Goal: Transaction & Acquisition: Purchase product/service

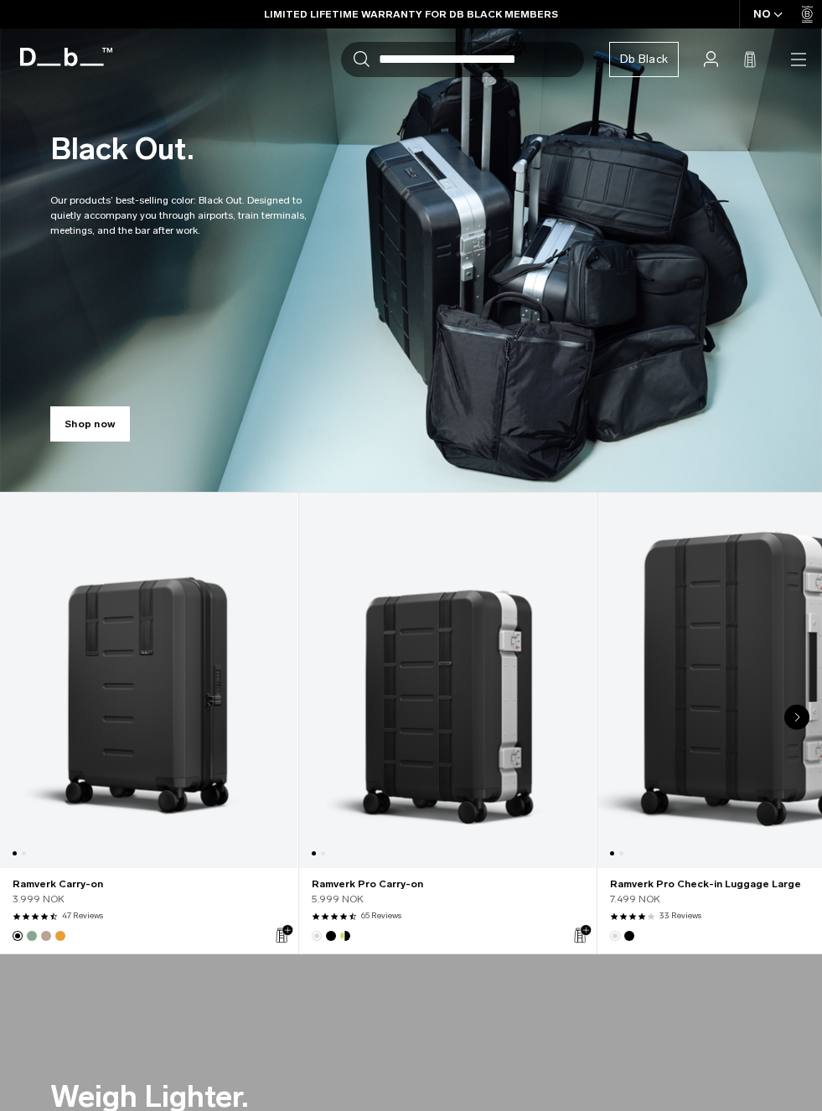
click at [121, 429] on link "Shop now" at bounding box center [90, 423] width 80 height 35
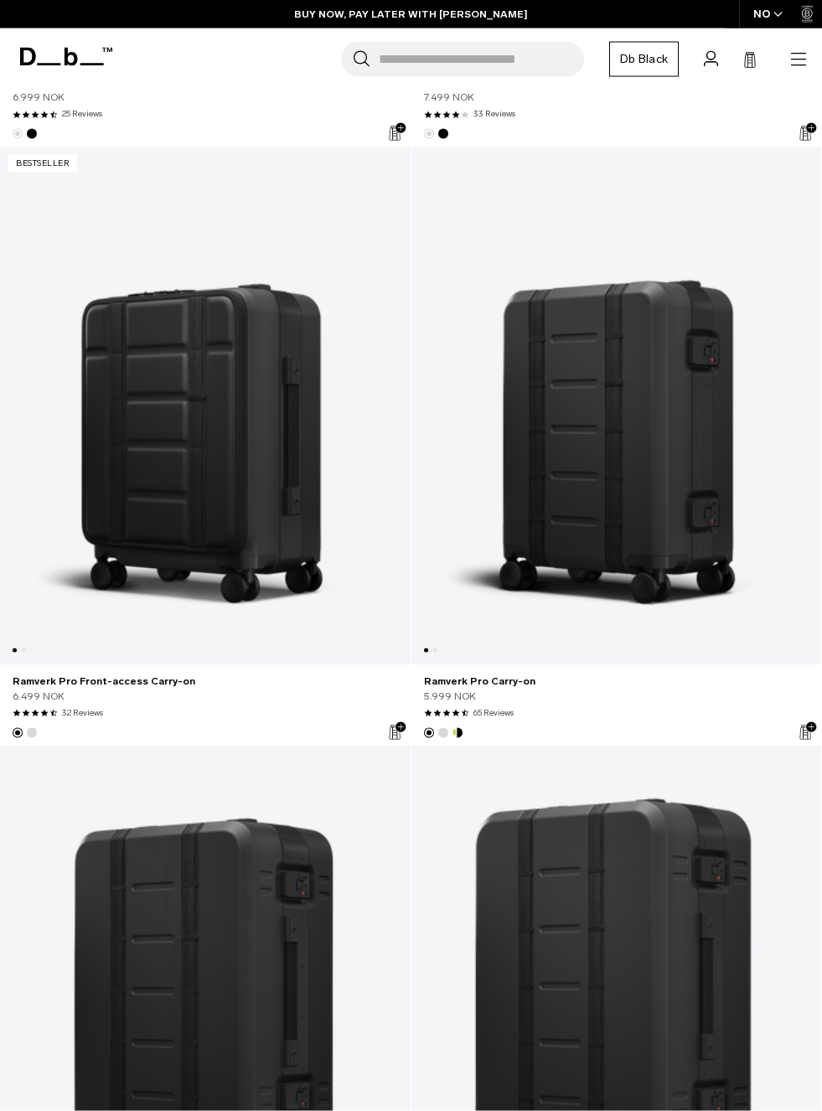
scroll to position [7443, 0]
click at [499, 689] on link "Ramverk Pro Carry-on" at bounding box center [616, 681] width 385 height 15
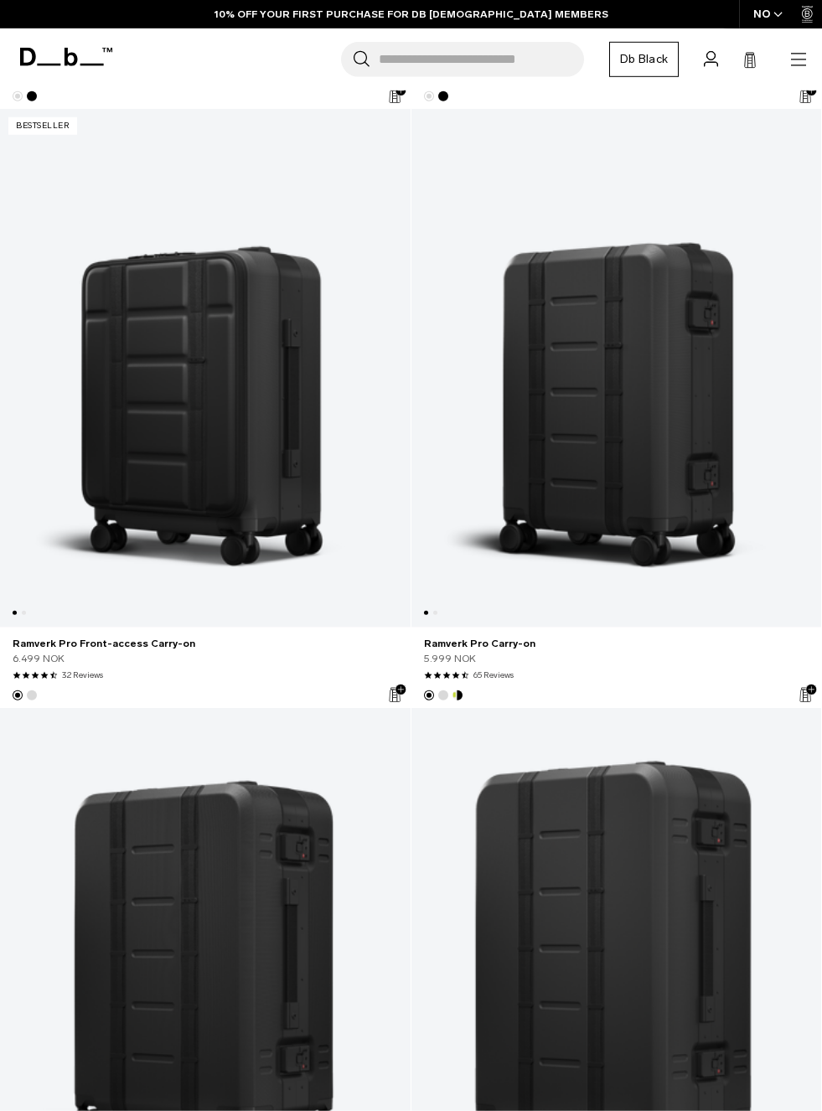
click at [451, 627] on link "Ramverk Pro Carry-on" at bounding box center [616, 368] width 411 height 518
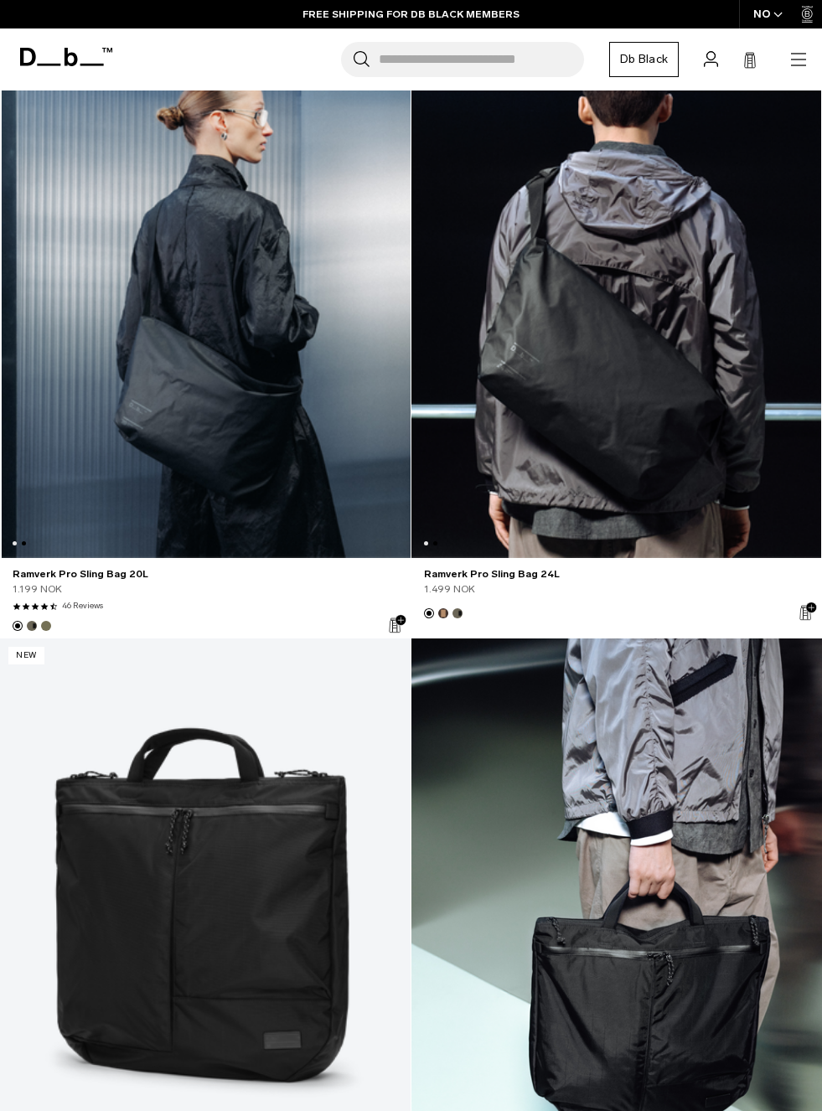
scroll to position [0, 410]
click at [130, 581] on link "Ramverk Pro Sling Bag 20L" at bounding box center [205, 573] width 385 height 15
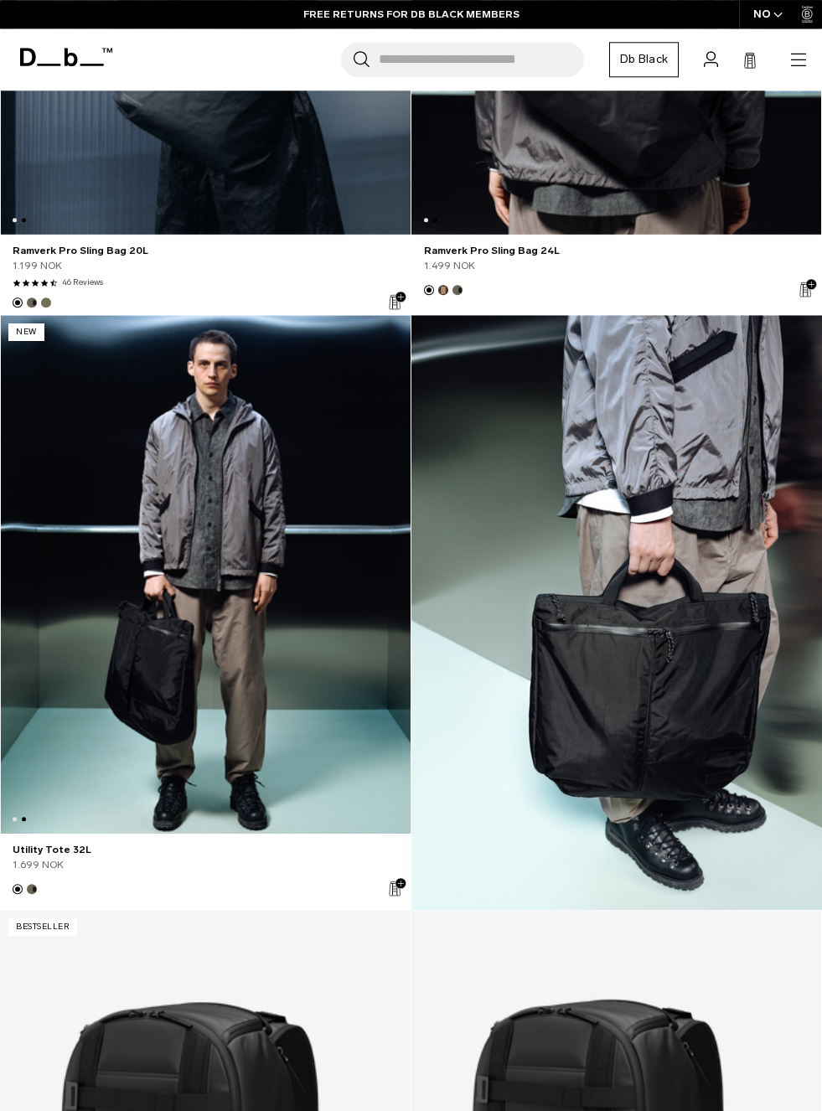
scroll to position [9069, 0]
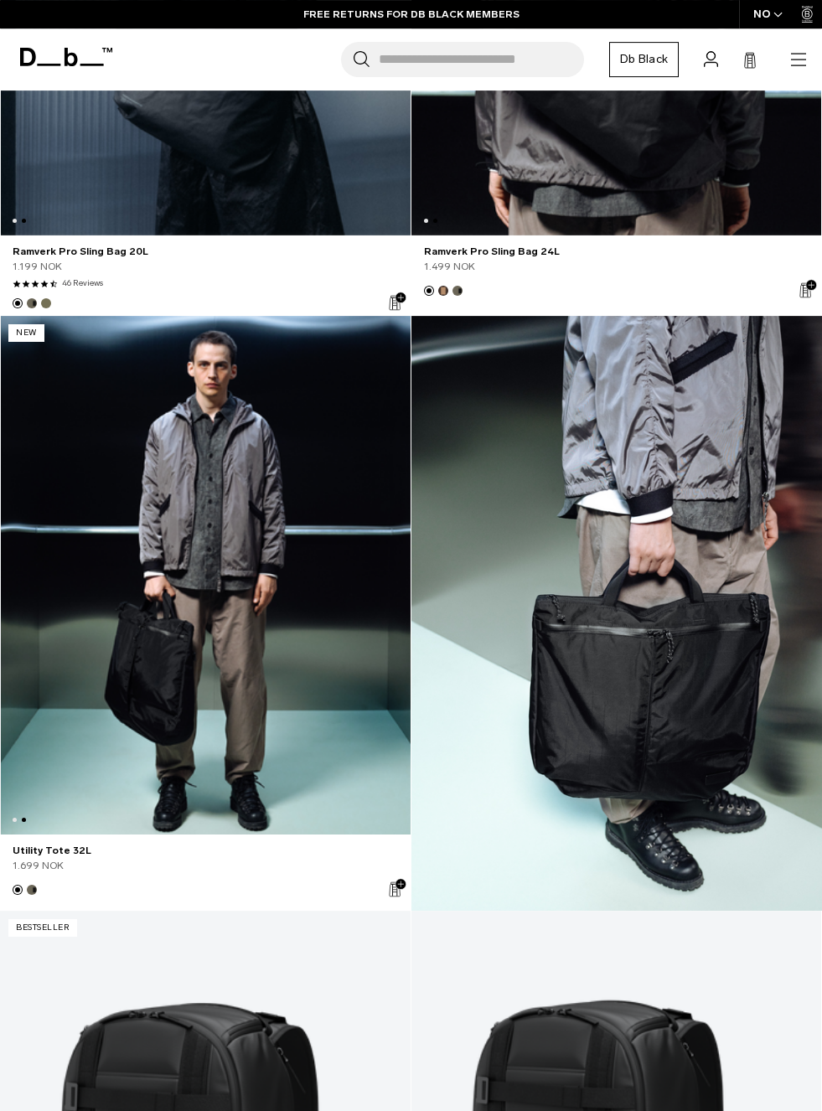
click at [240, 770] on link "Utility Tote 32L" at bounding box center [206, 575] width 411 height 518
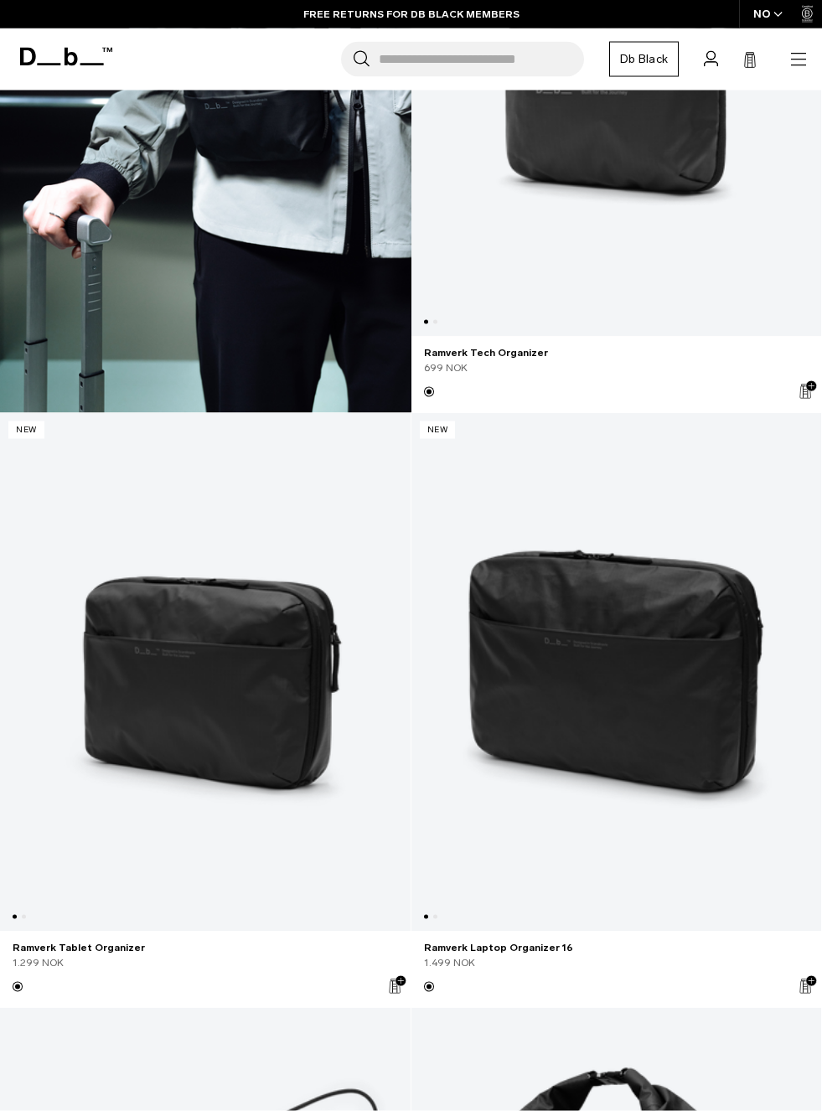
scroll to position [11357, 0]
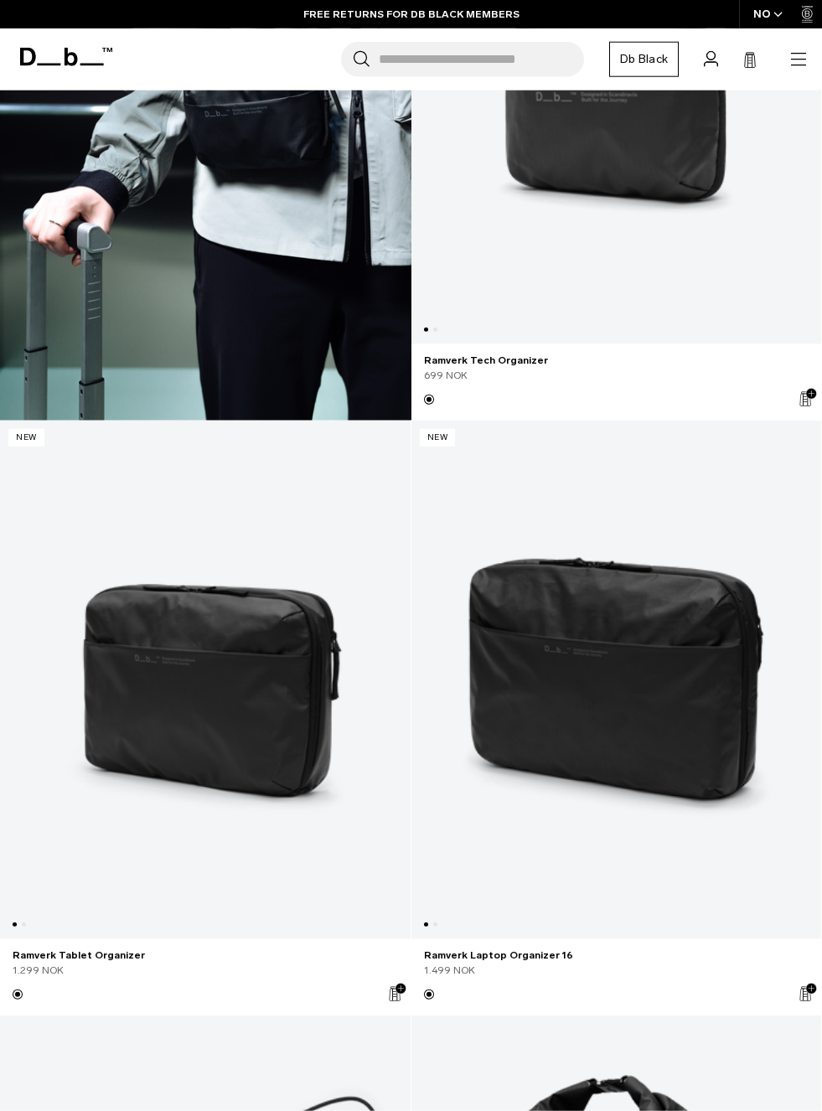
click at [331, 767] on link "Ramverk Tablet Organizer" at bounding box center [205, 680] width 411 height 518
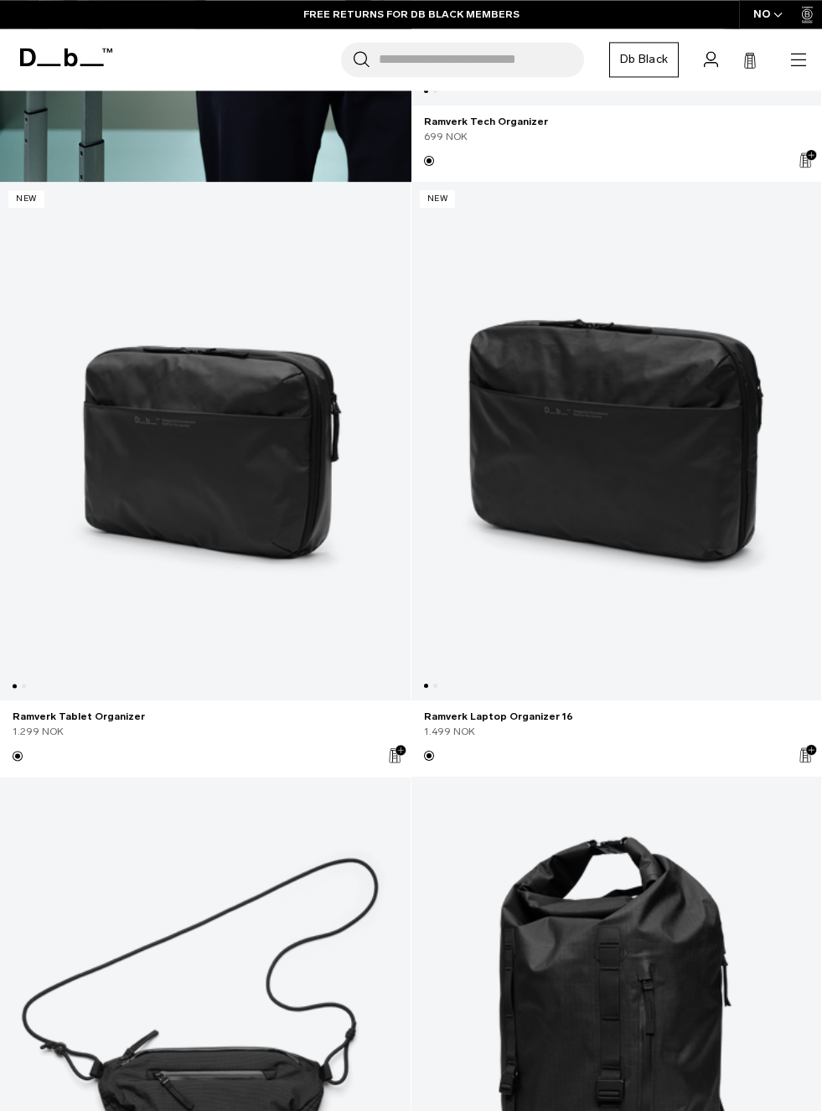
scroll to position [11597, 0]
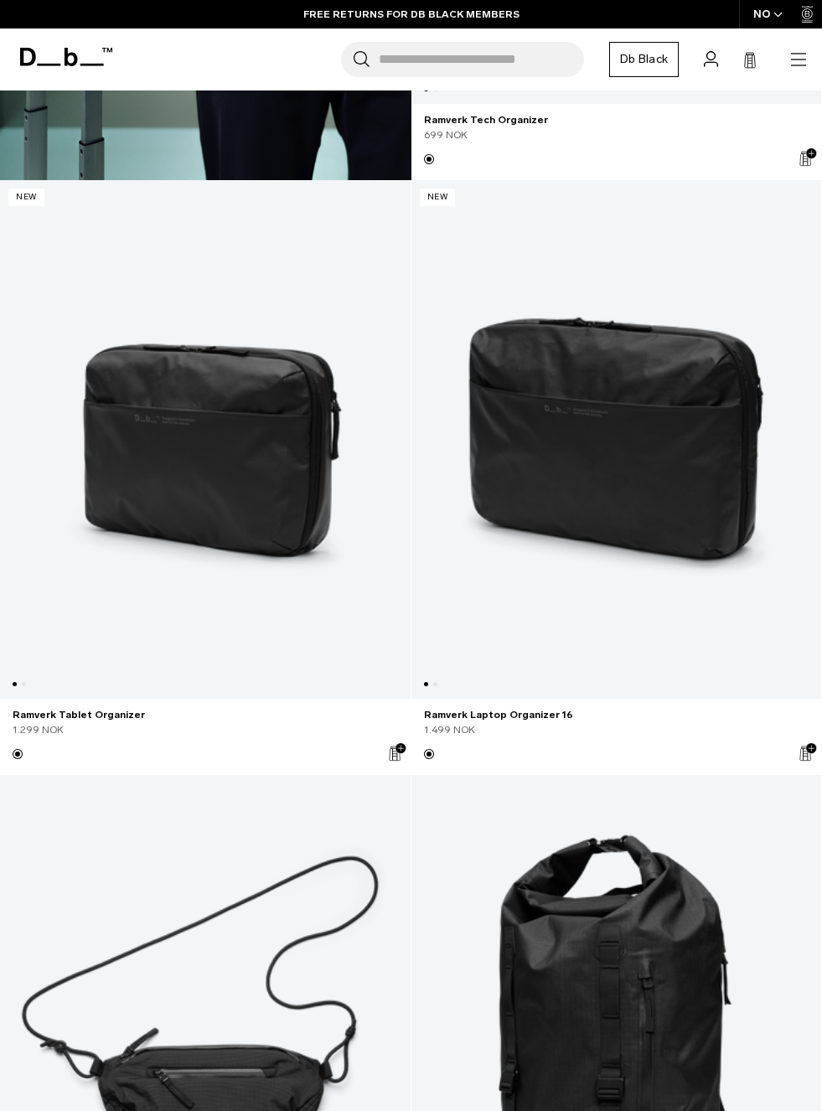
click at [536, 722] on link "Ramverk Laptop Organizer 16" at bounding box center [616, 714] width 385 height 15
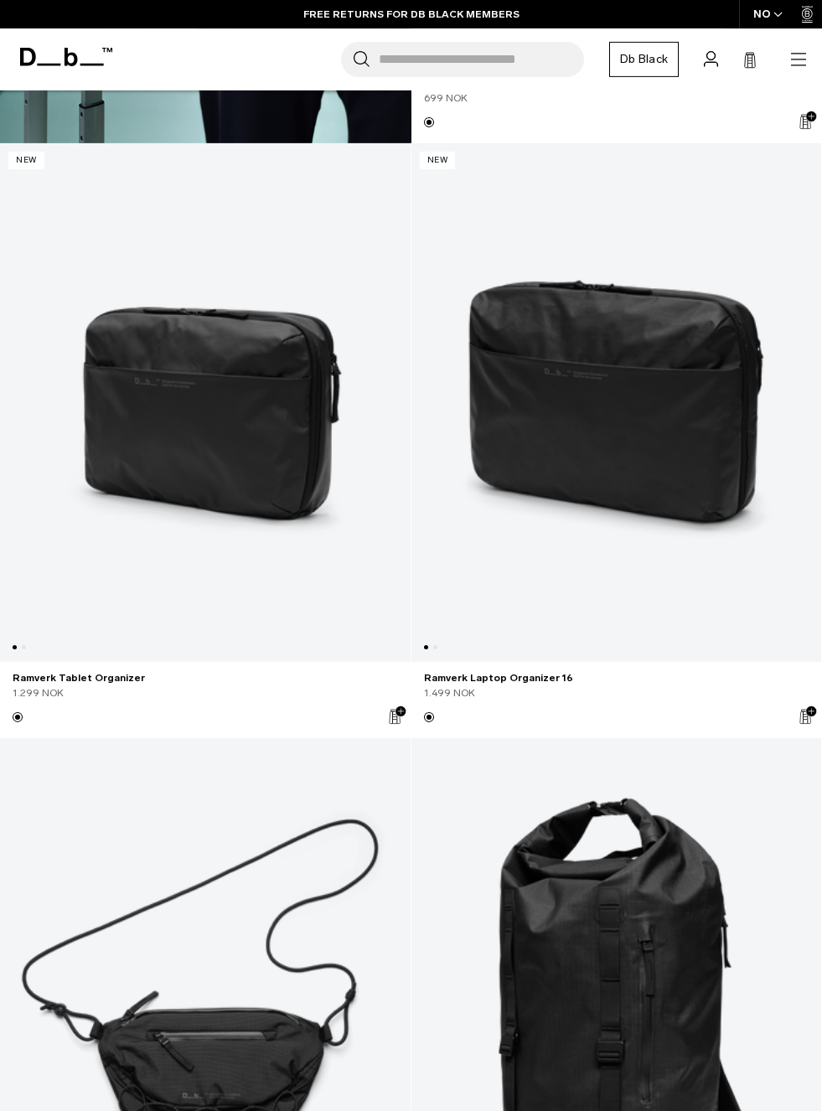
click at [136, 461] on link "Ramverk Tablet Organizer" at bounding box center [205, 402] width 411 height 518
click at [126, 468] on link "Ramverk Tablet Organizer" at bounding box center [205, 402] width 411 height 518
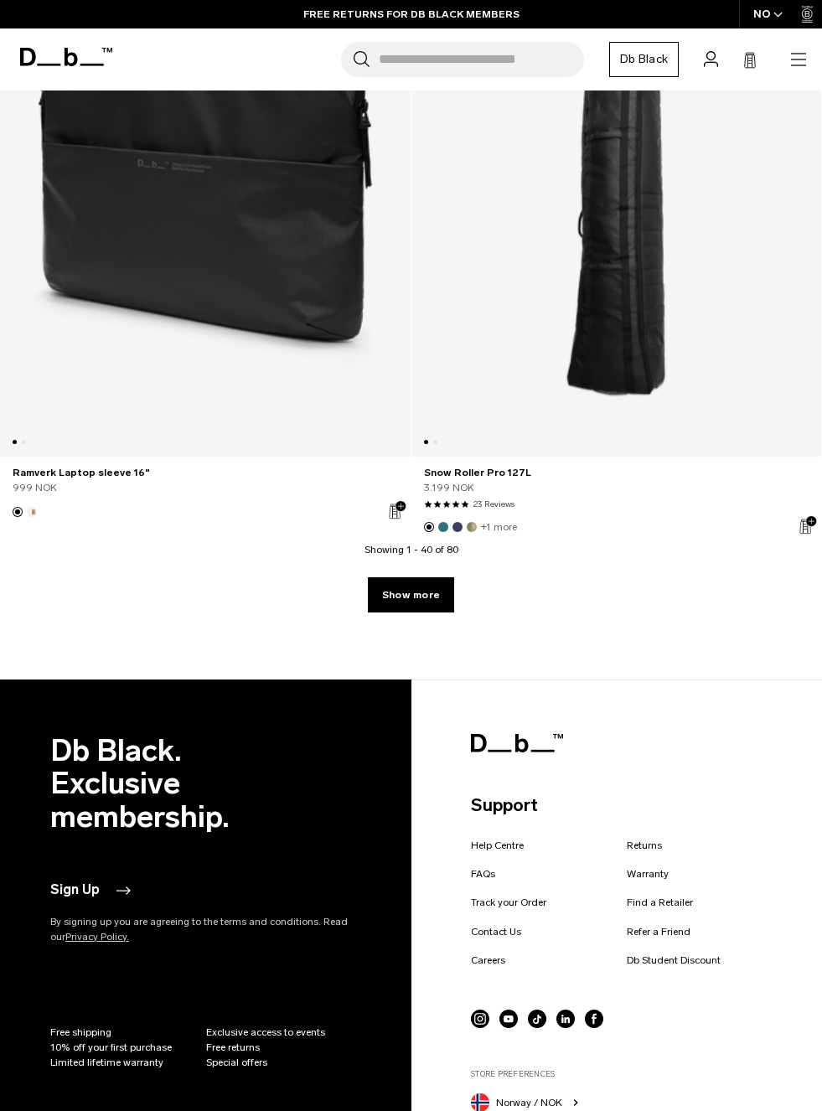
scroll to position [14847, 0]
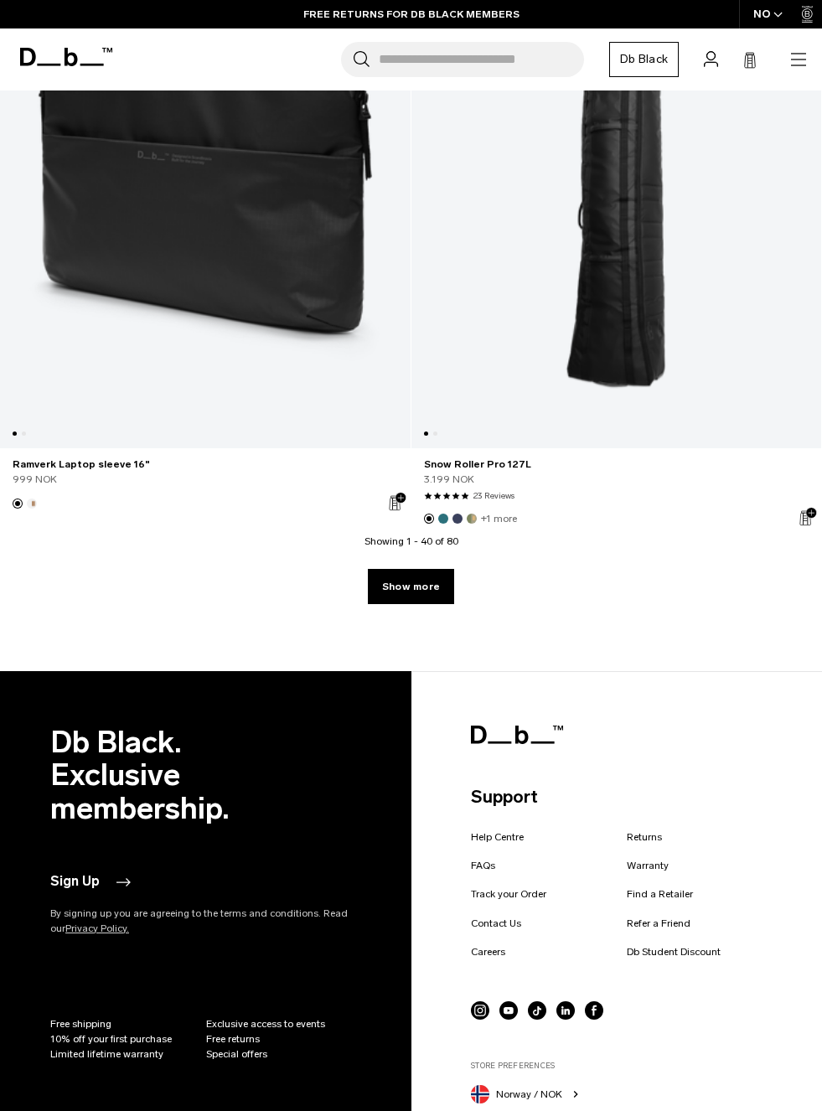
click at [423, 604] on link "Show more" at bounding box center [411, 586] width 86 height 35
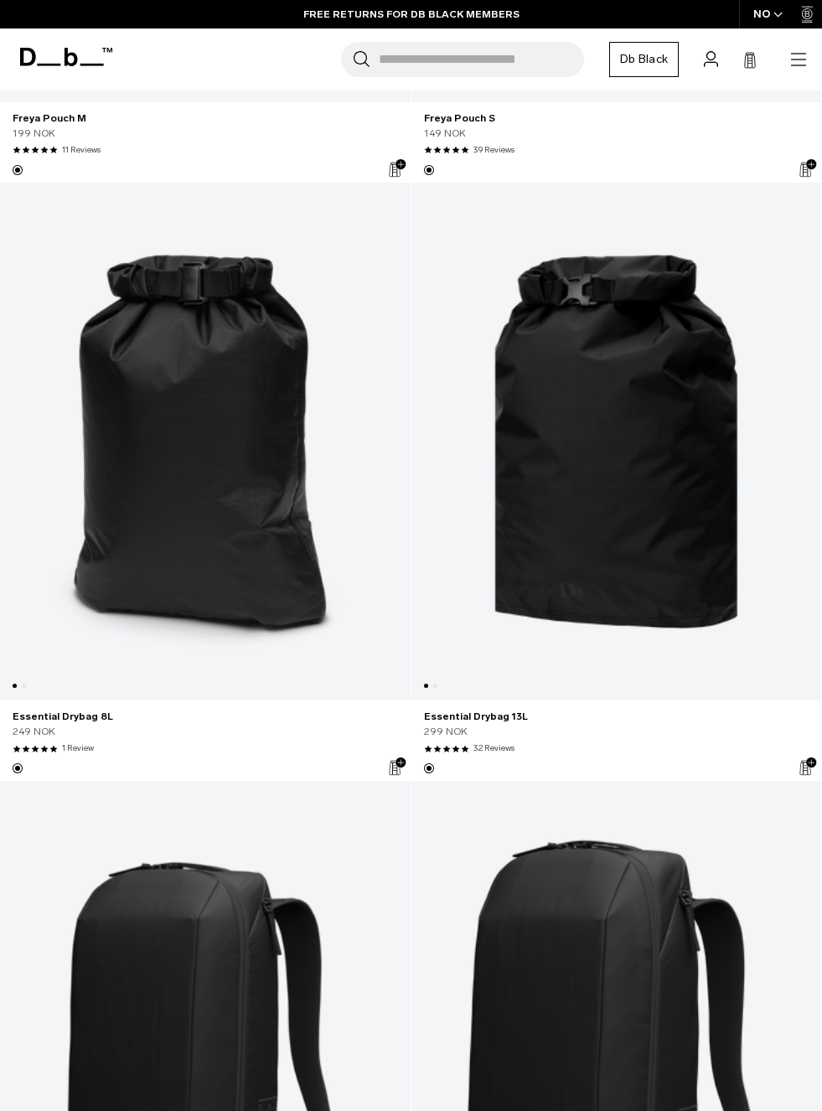
scroll to position [26001, 0]
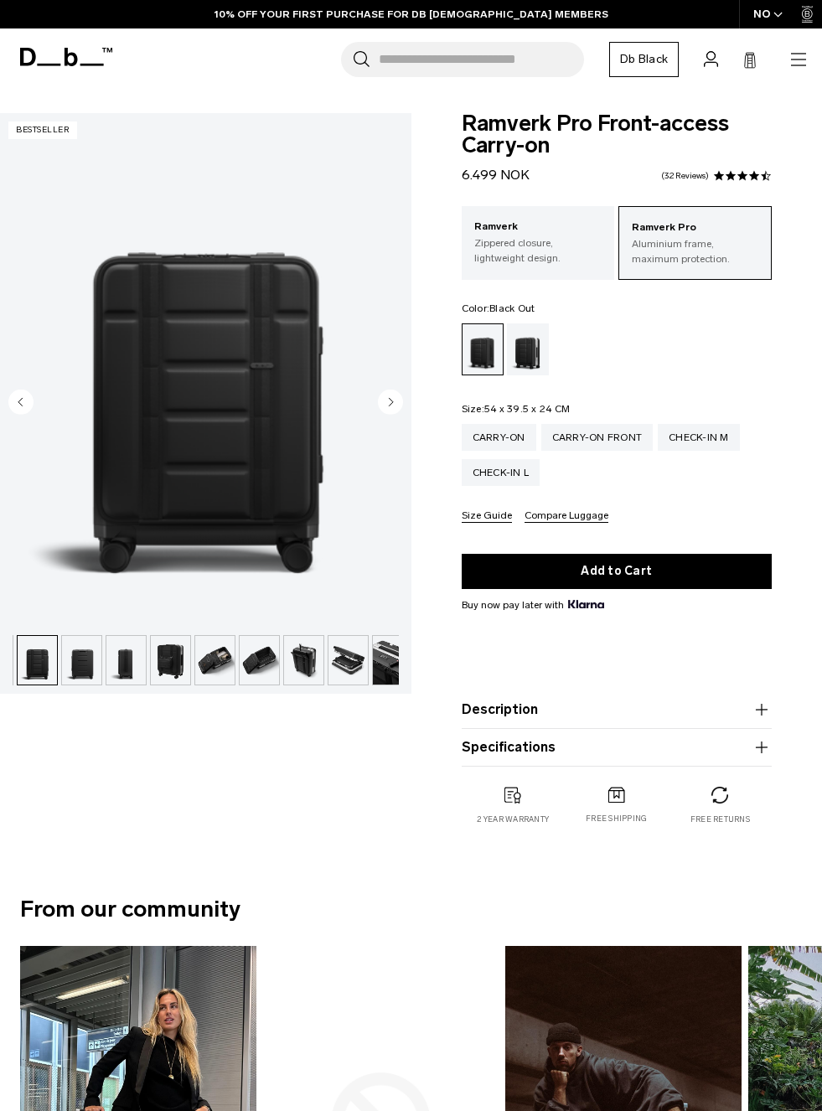
scroll to position [0, 89]
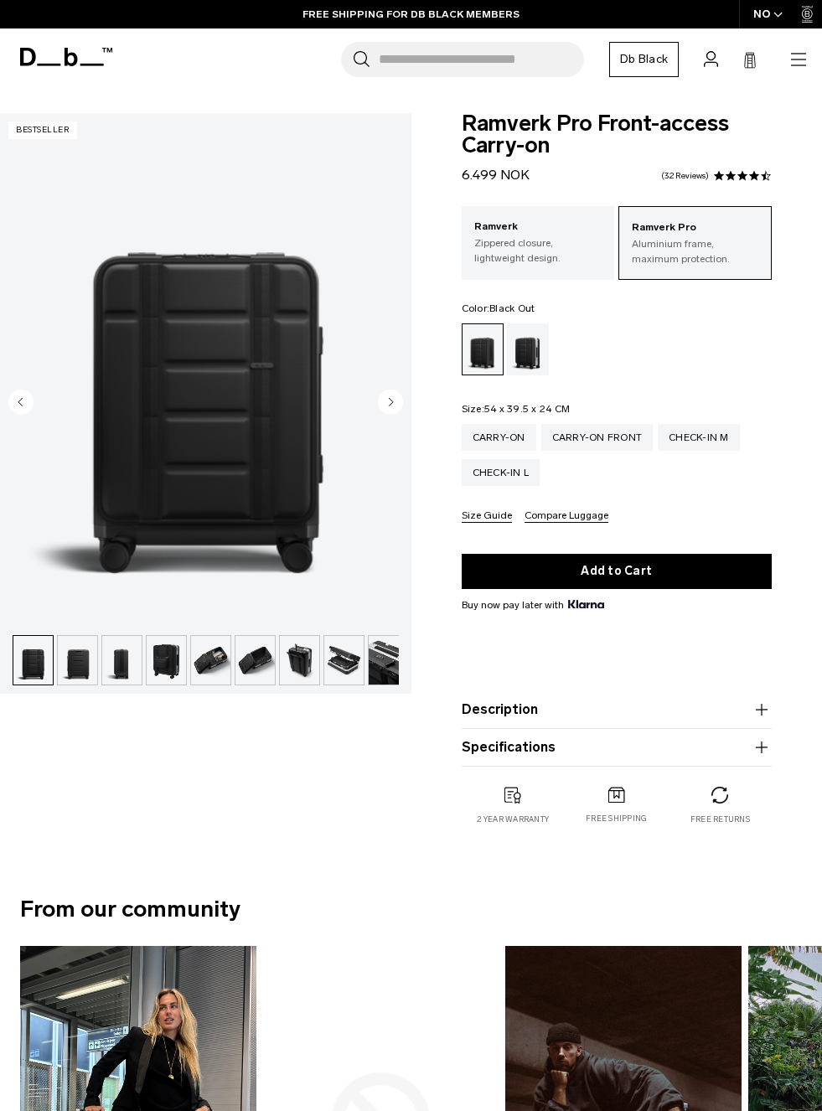
click at [393, 412] on circle "Next slide" at bounding box center [390, 401] width 25 height 25
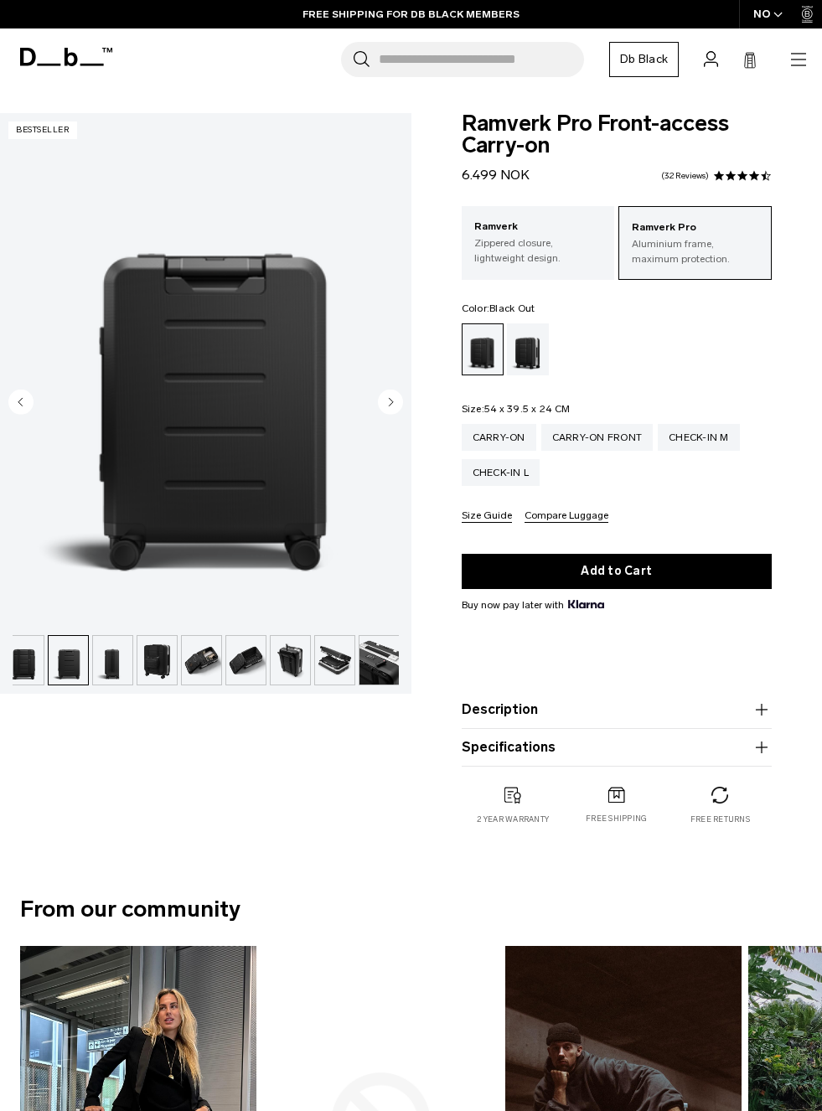
scroll to position [0, 99]
click at [395, 411] on circle "Next slide" at bounding box center [390, 401] width 25 height 25
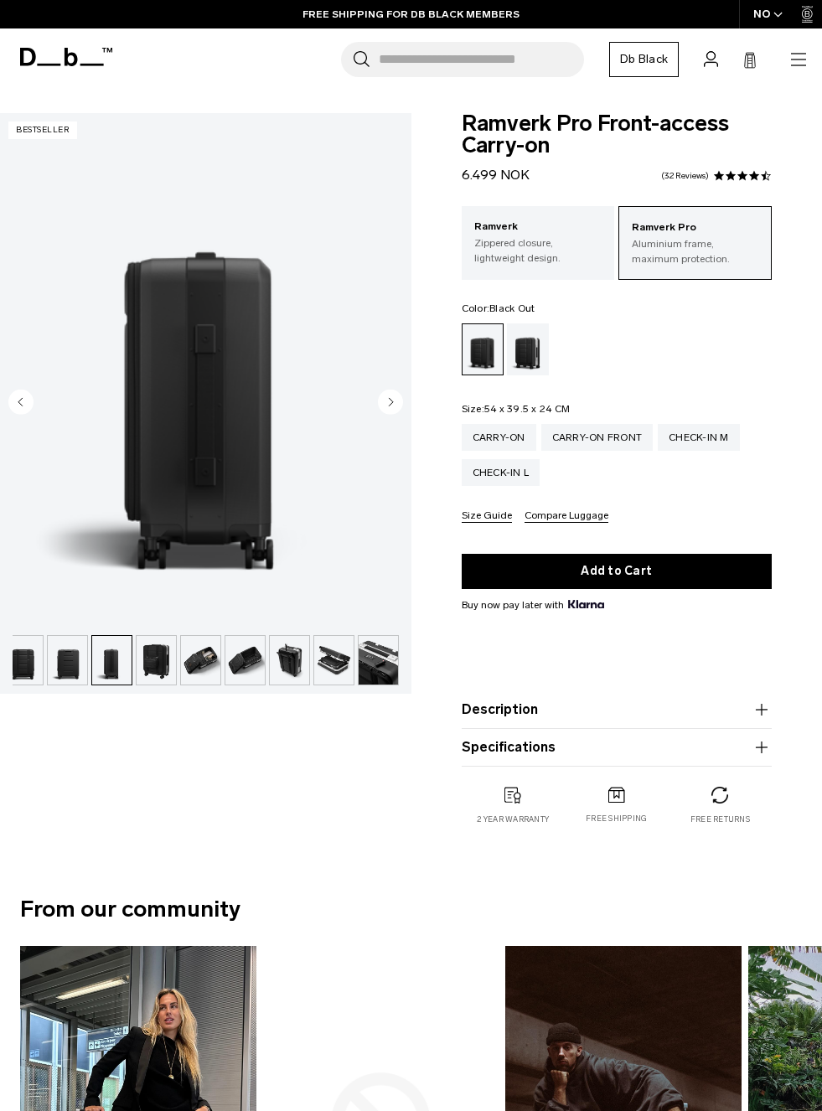
click at [397, 409] on circle "Next slide" at bounding box center [390, 401] width 25 height 25
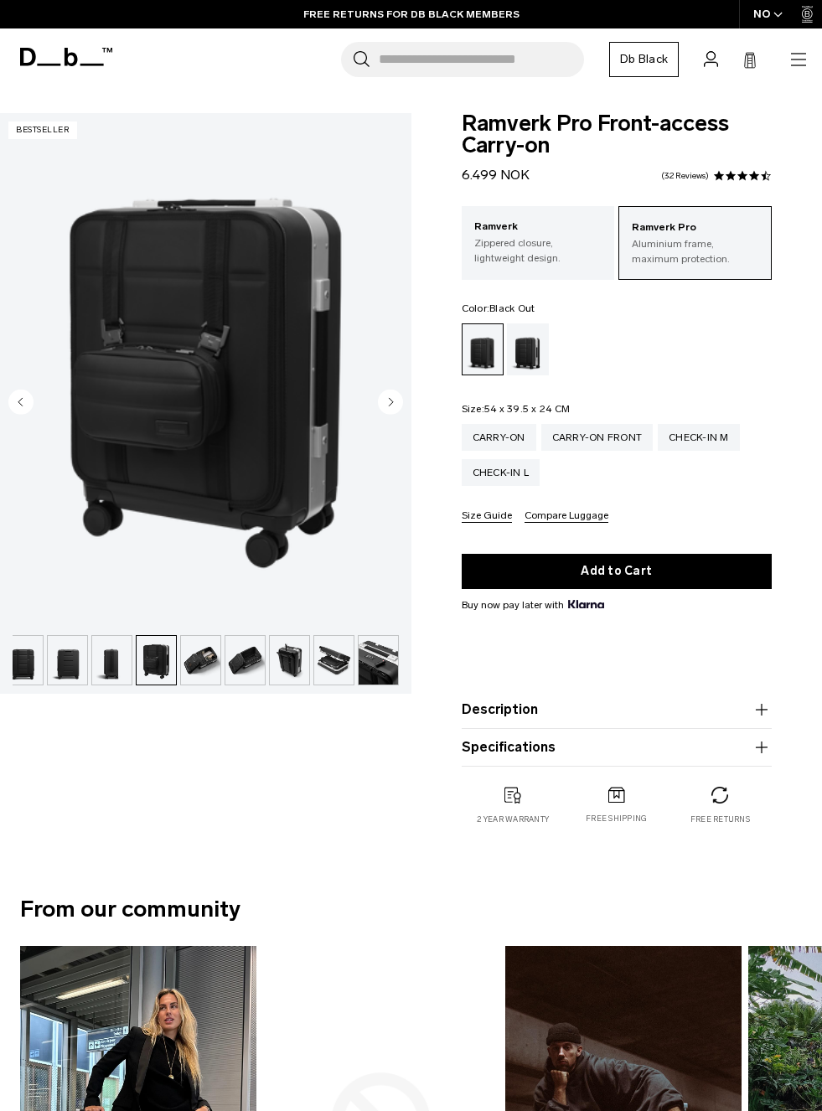
click at [399, 404] on circle "Next slide" at bounding box center [390, 401] width 25 height 25
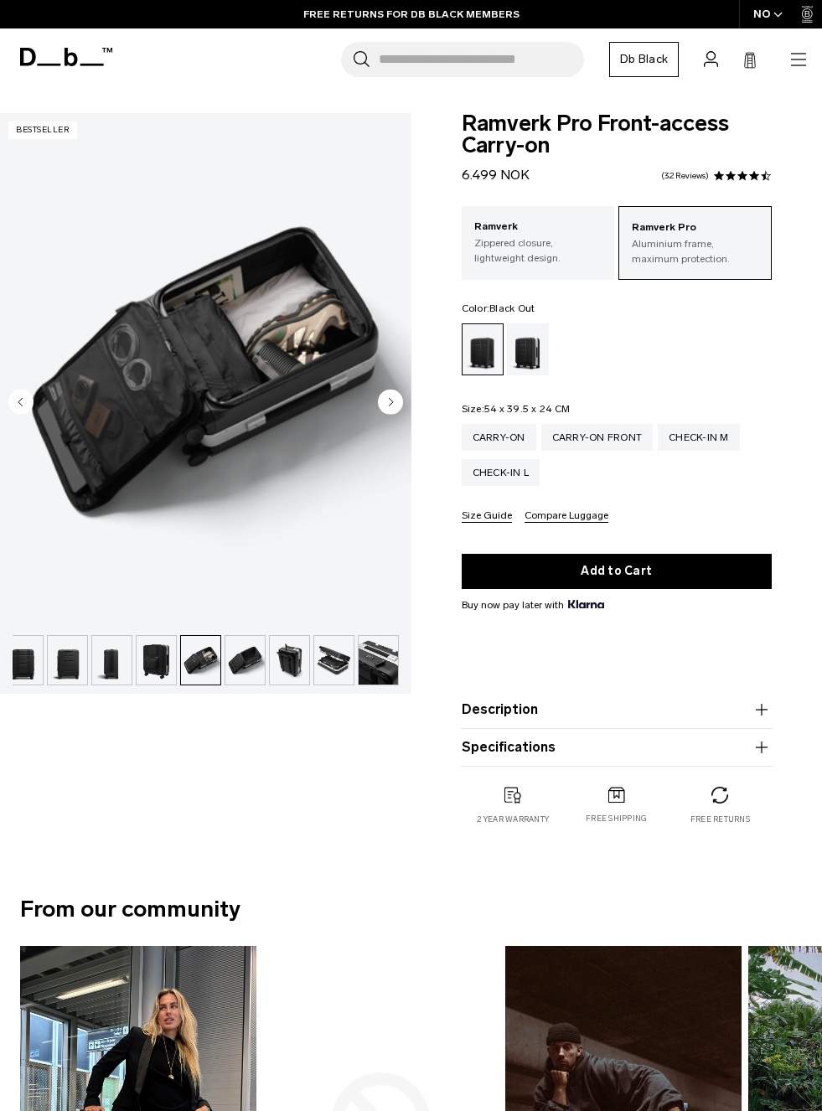
click at [395, 409] on circle "Next slide" at bounding box center [390, 401] width 25 height 25
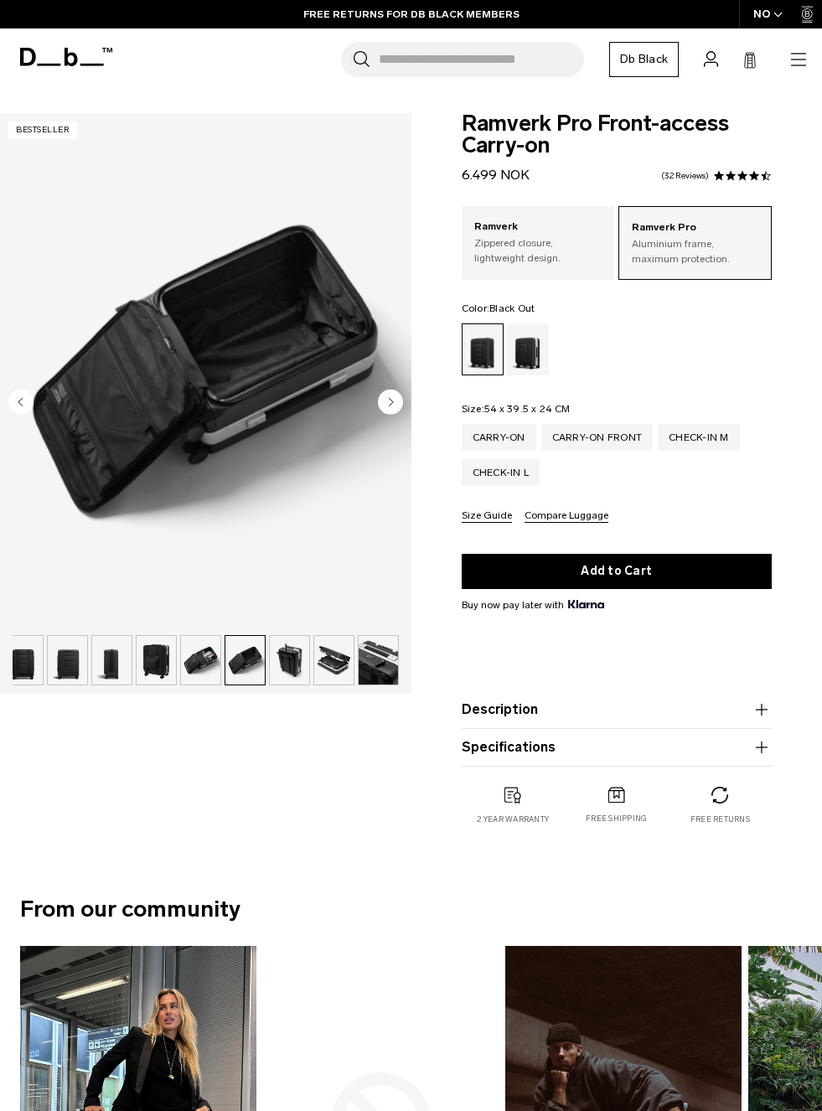
click at [395, 407] on circle "Next slide" at bounding box center [390, 401] width 25 height 25
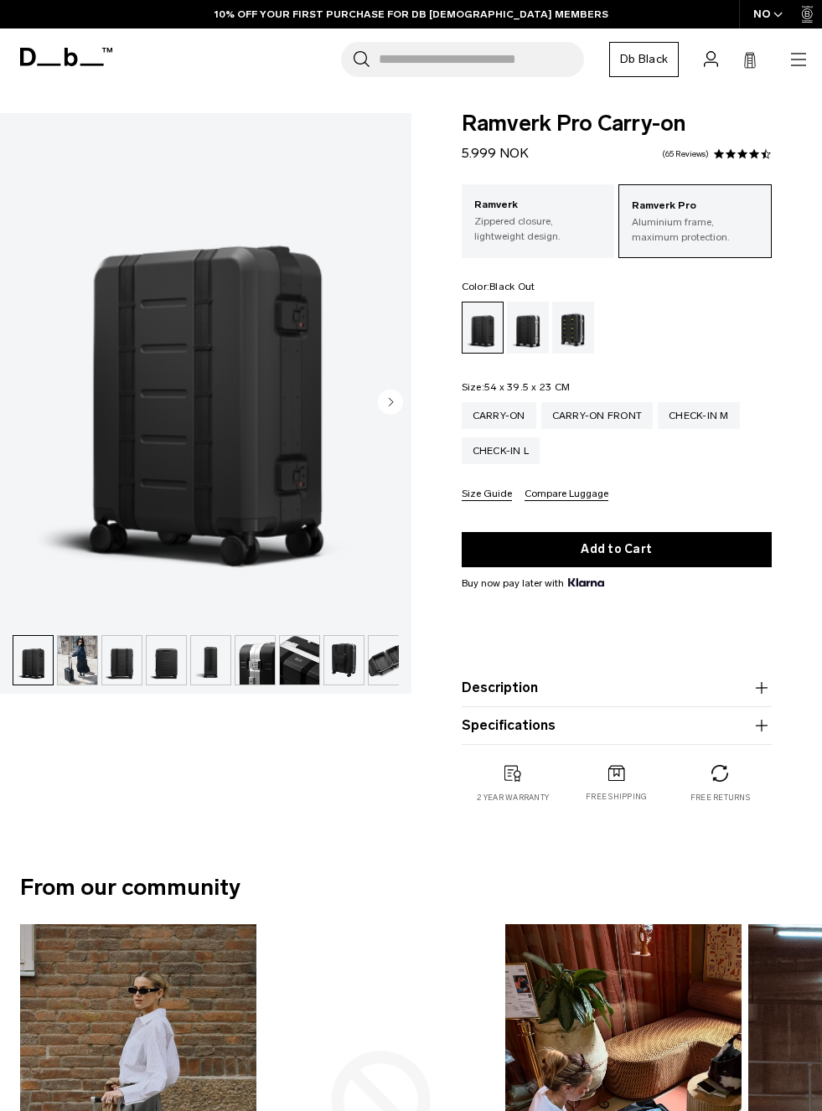
click at [378, 659] on img "button" at bounding box center [388, 660] width 39 height 49
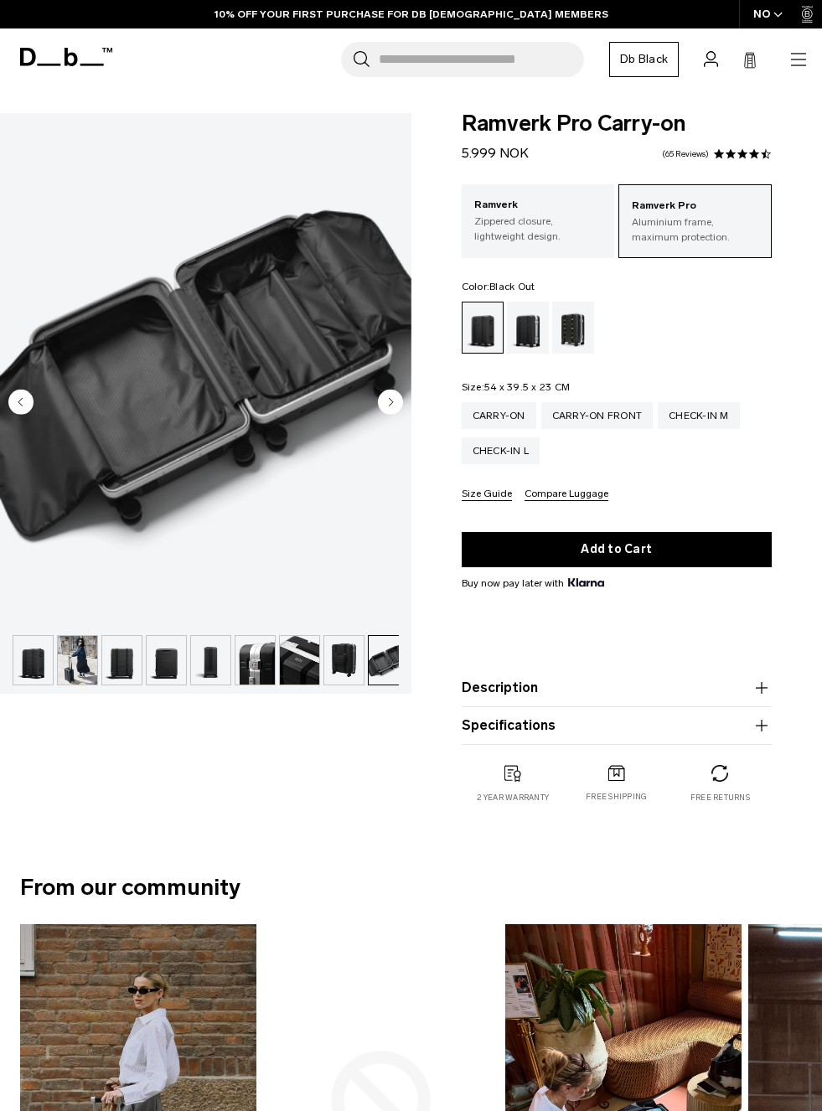
scroll to position [0, 232]
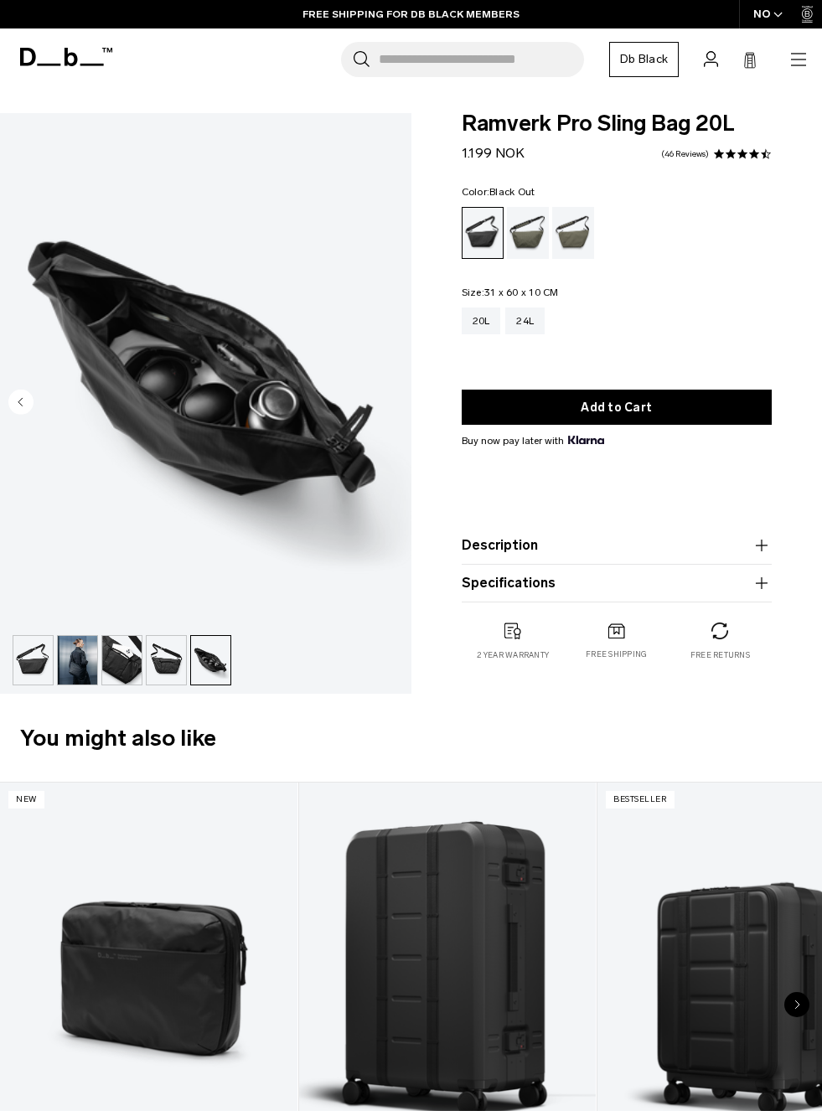
click at [209, 656] on img "button" at bounding box center [210, 660] width 39 height 49
click at [178, 658] on img "button" at bounding box center [166, 660] width 39 height 49
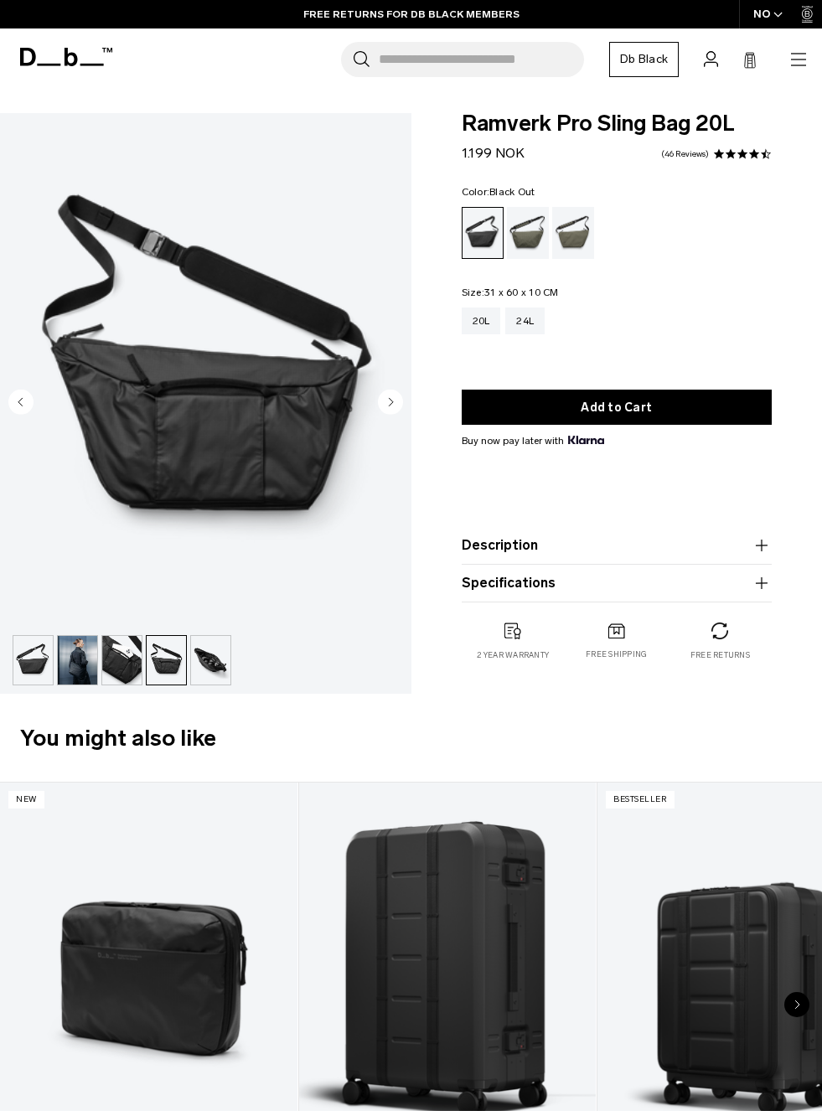
click at [135, 661] on img "button" at bounding box center [121, 660] width 39 height 49
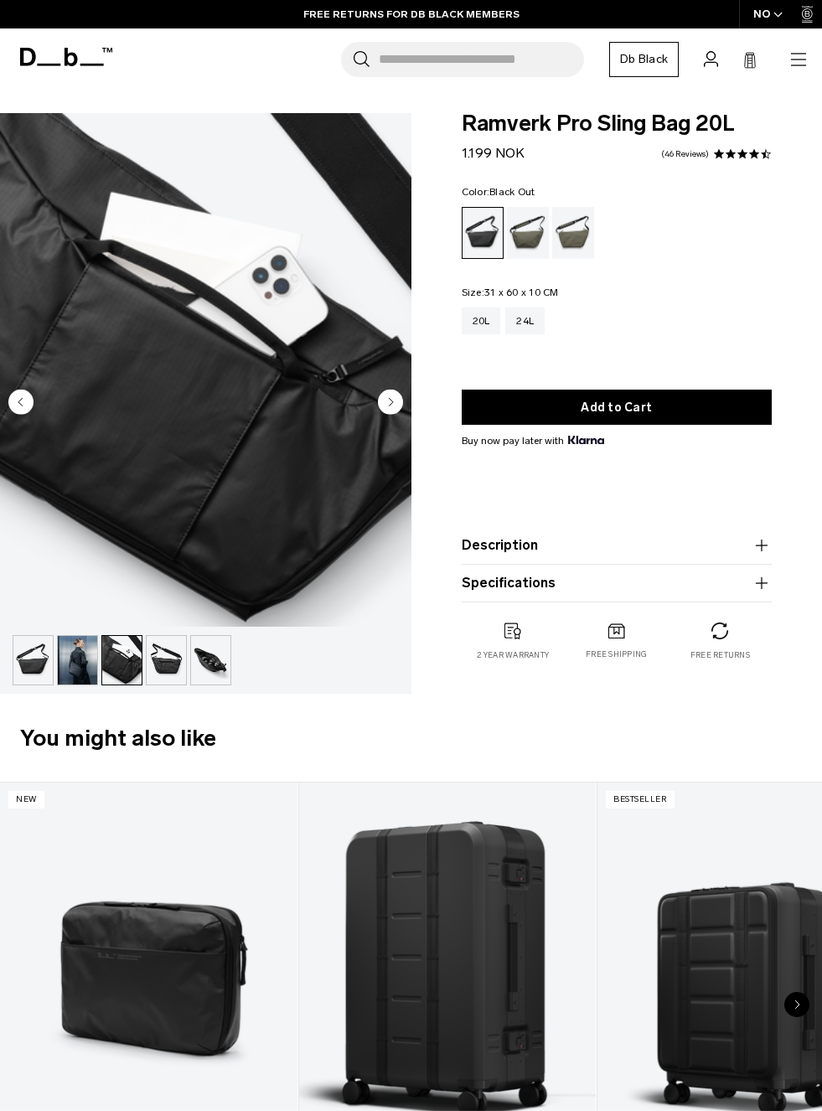
click at [91, 661] on img "button" at bounding box center [77, 660] width 39 height 49
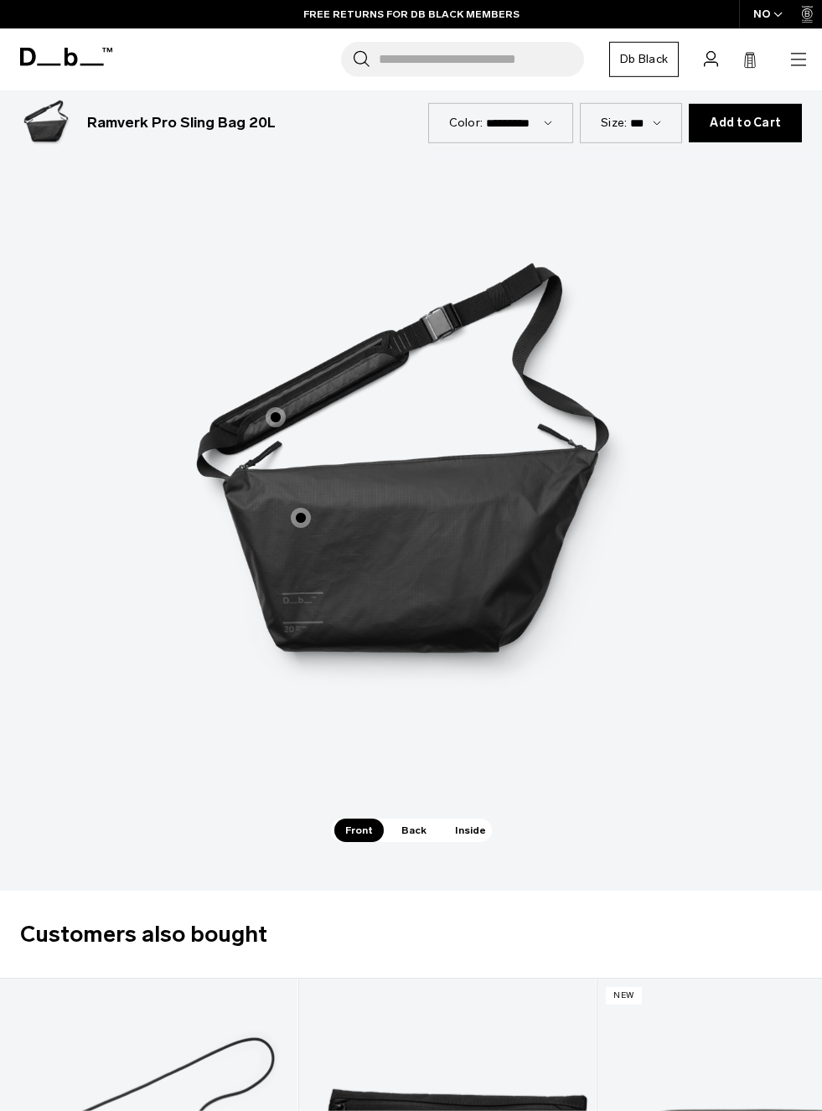
scroll to position [1682, 0]
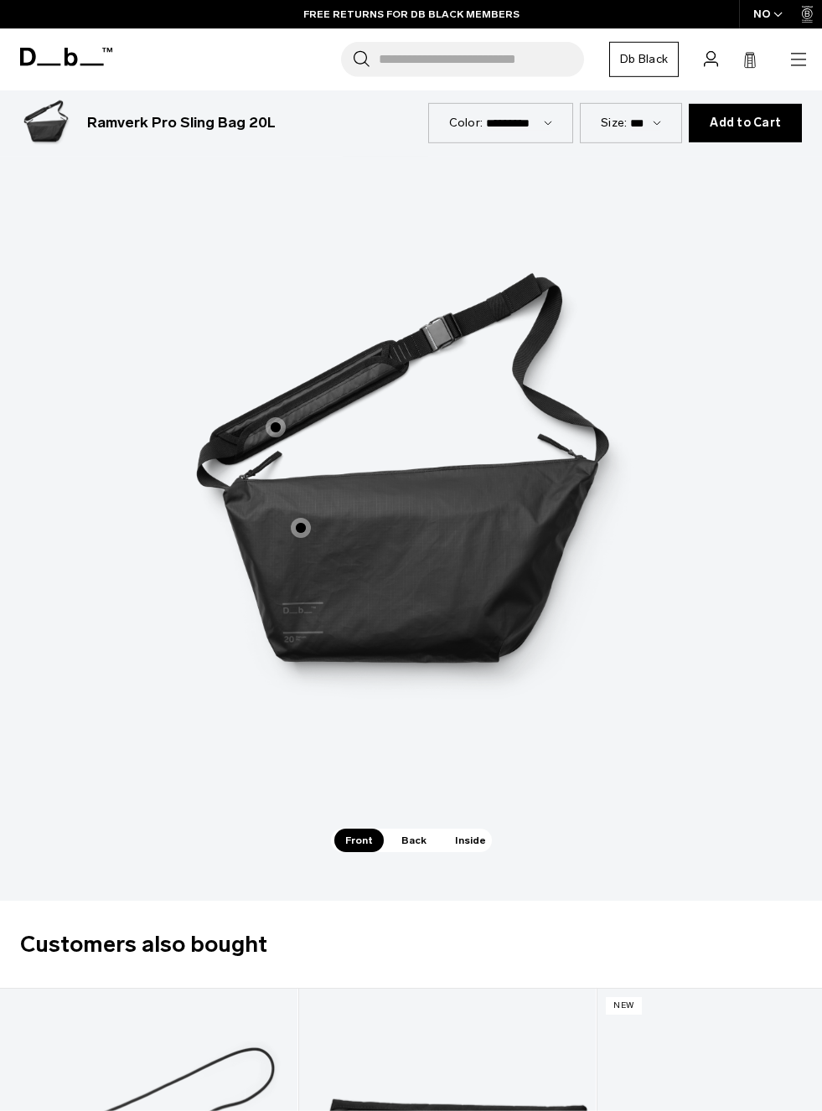
click at [418, 829] on span "Back" at bounding box center [413, 840] width 47 height 23
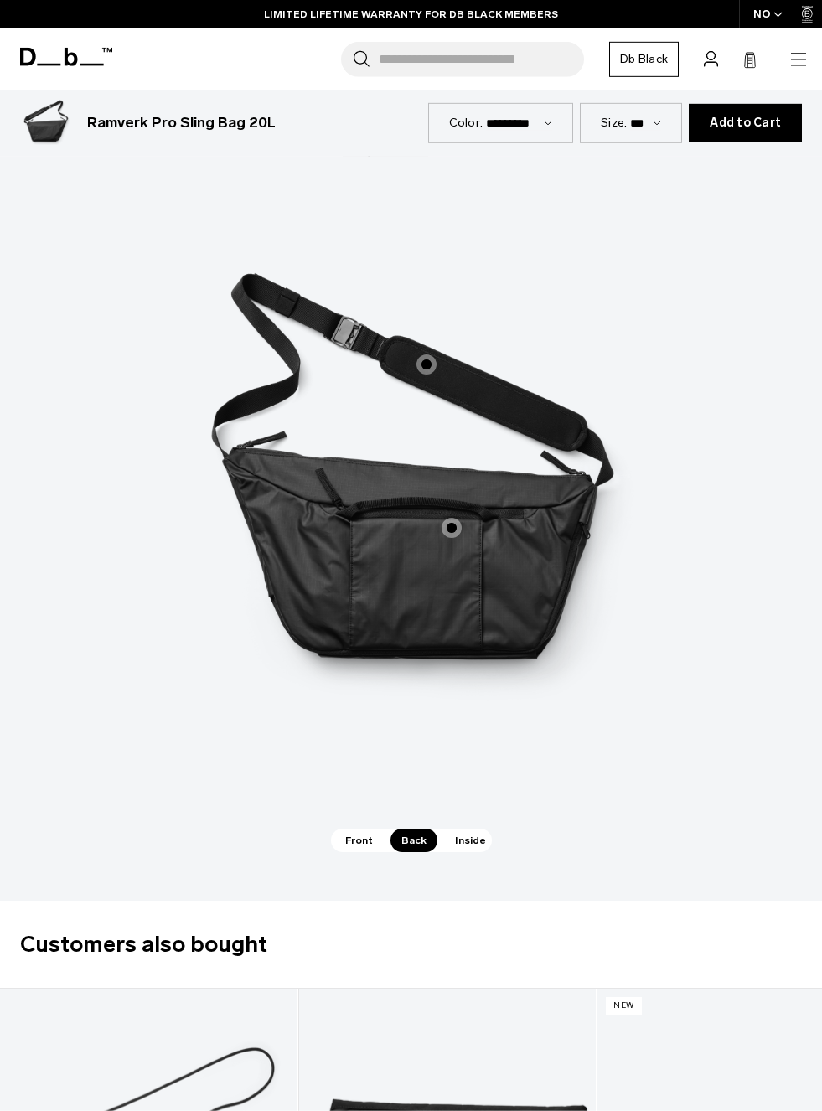
click at [460, 518] on span "2 / 3" at bounding box center [452, 528] width 20 height 20
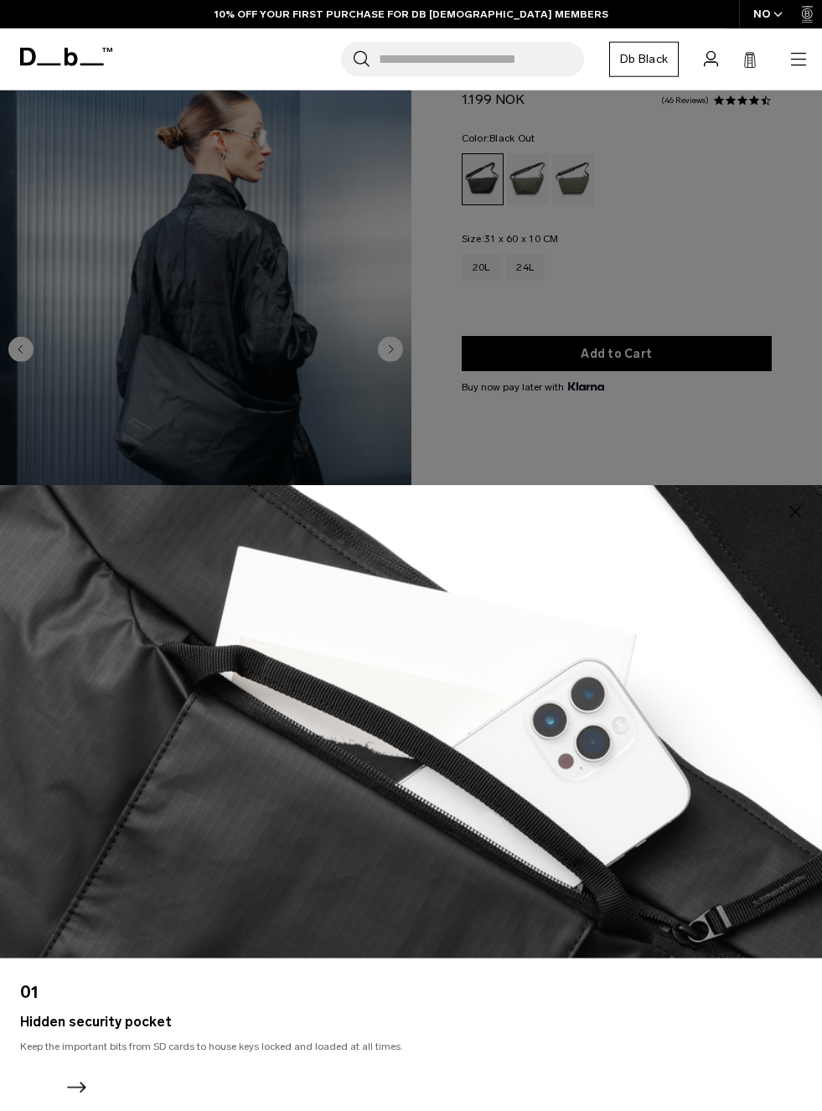
scroll to position [15, 0]
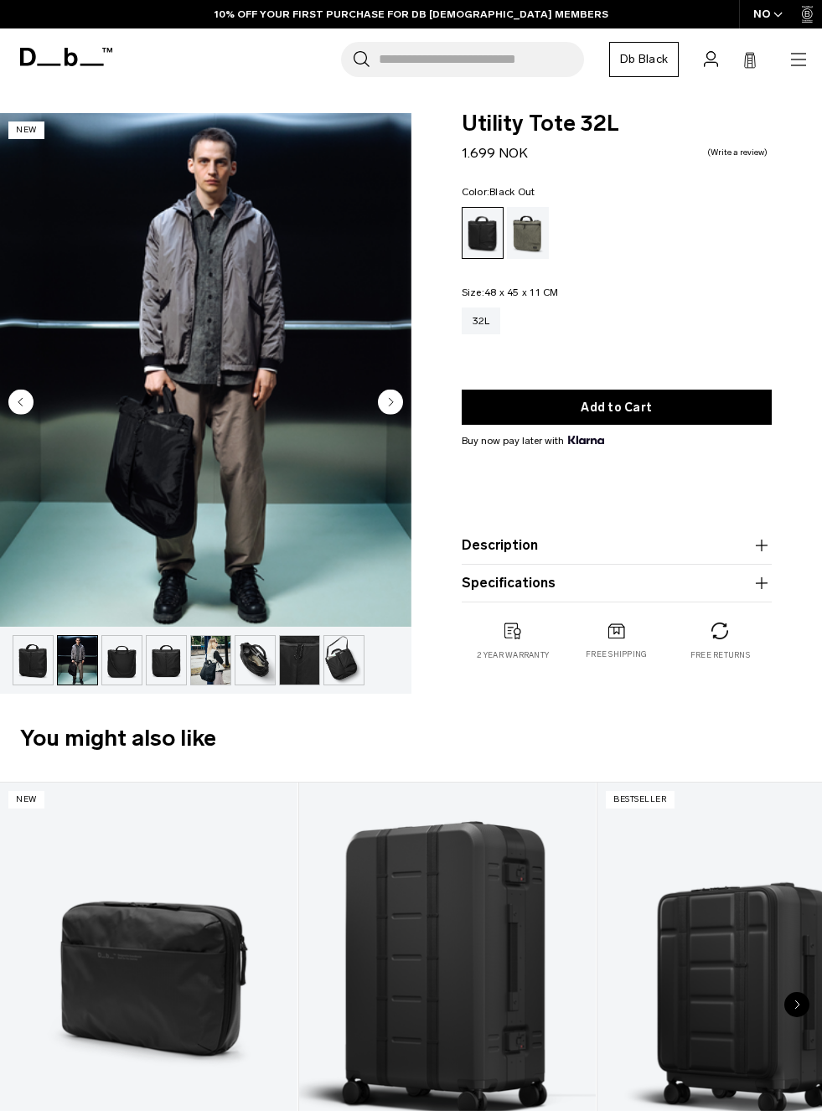
click at [395, 402] on circle "Next slide" at bounding box center [390, 401] width 25 height 25
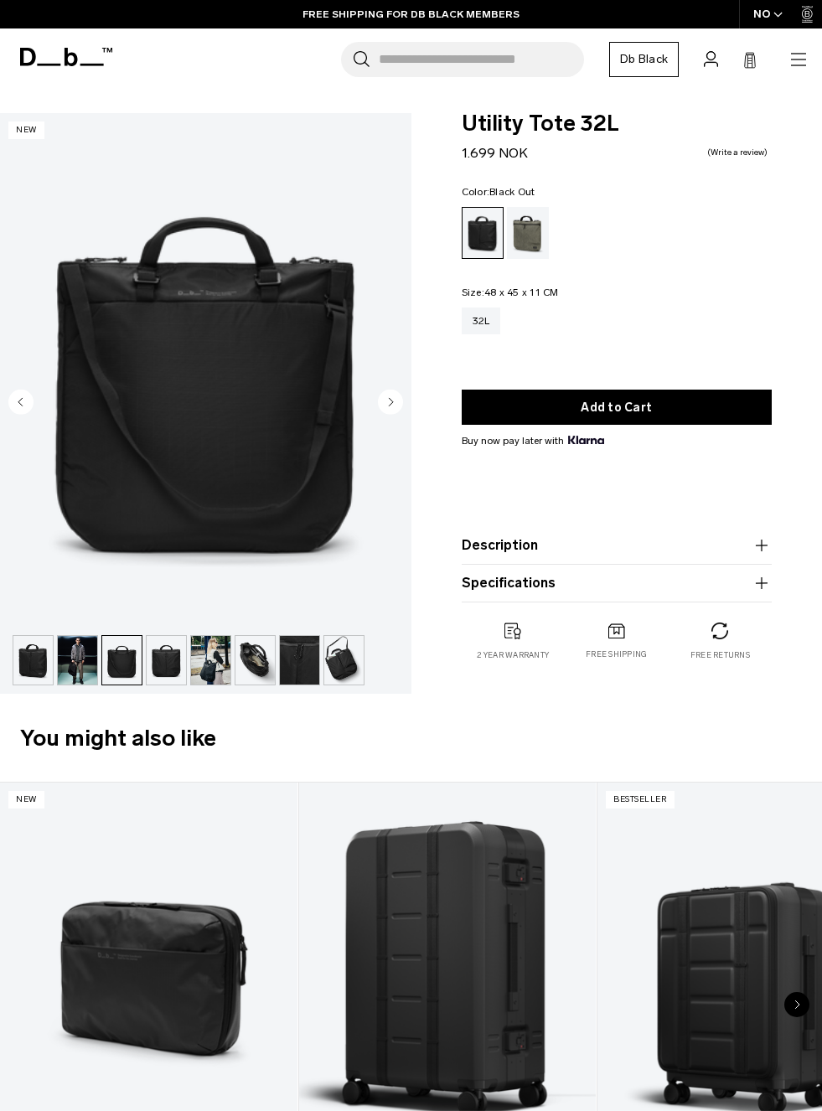
click at [390, 409] on circle "Next slide" at bounding box center [390, 401] width 25 height 25
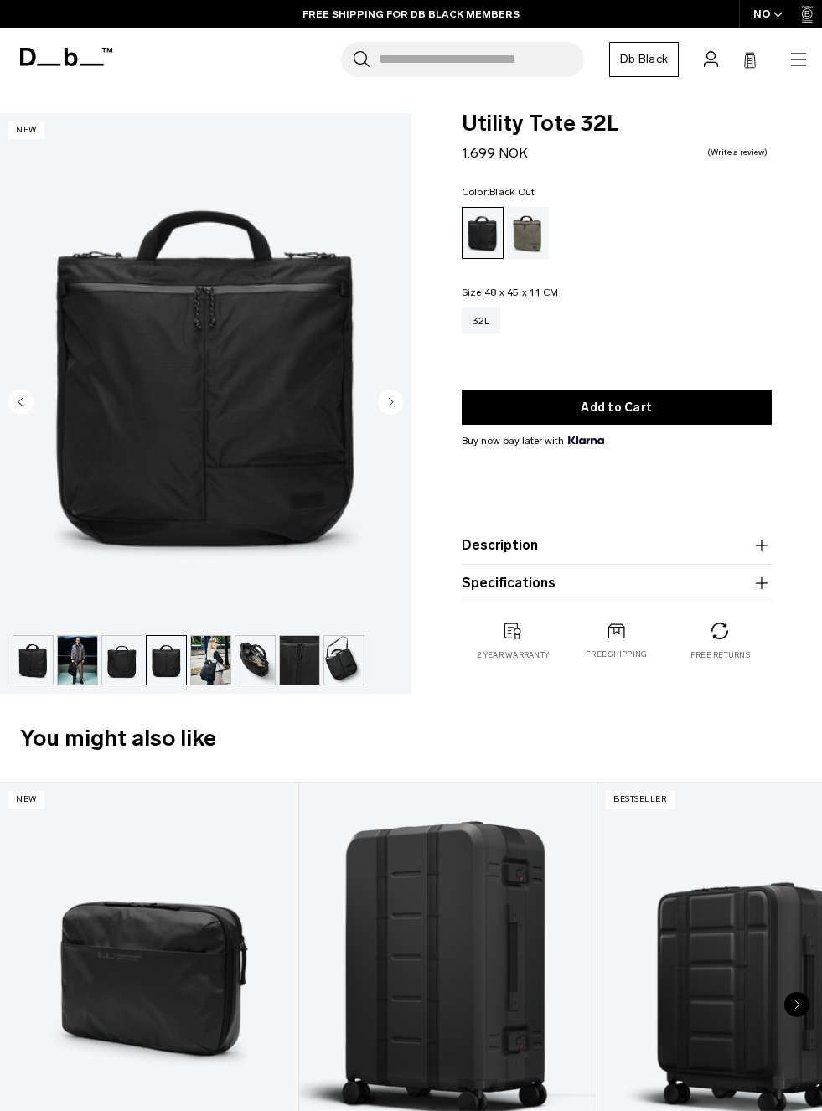
click at [390, 408] on circle "Next slide" at bounding box center [390, 401] width 25 height 25
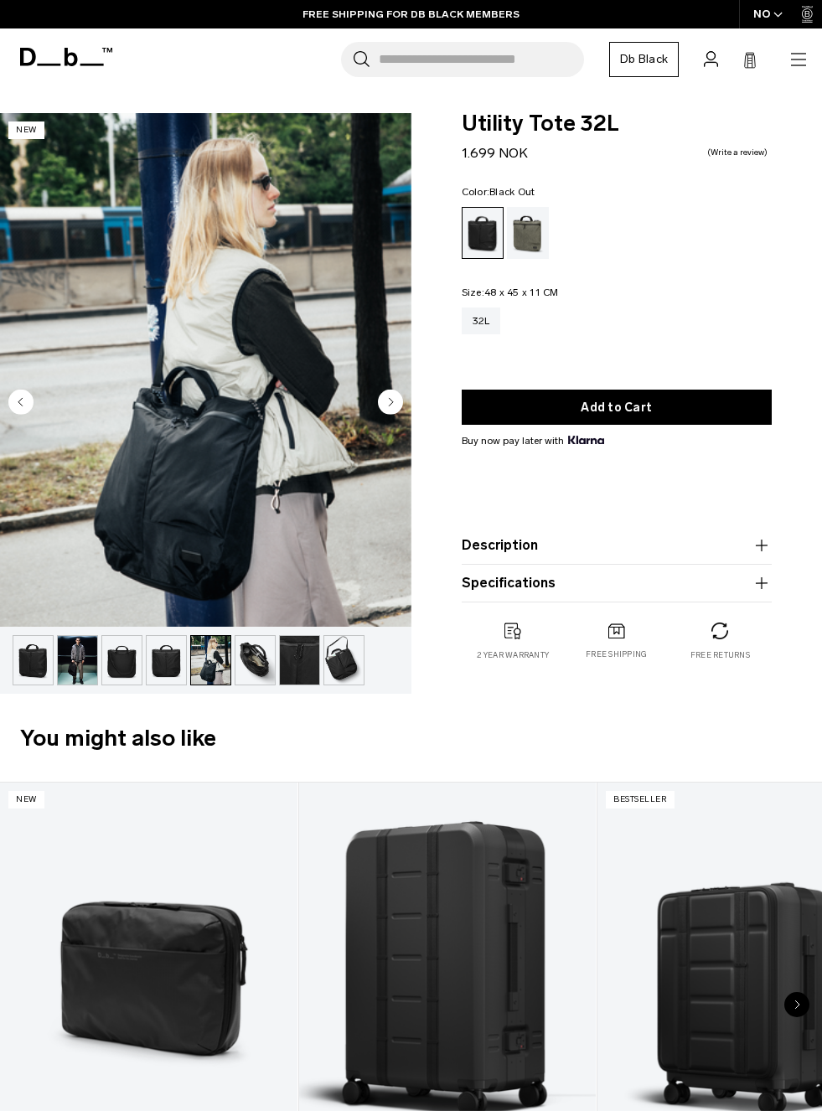
click at [390, 409] on circle "Next slide" at bounding box center [390, 401] width 25 height 25
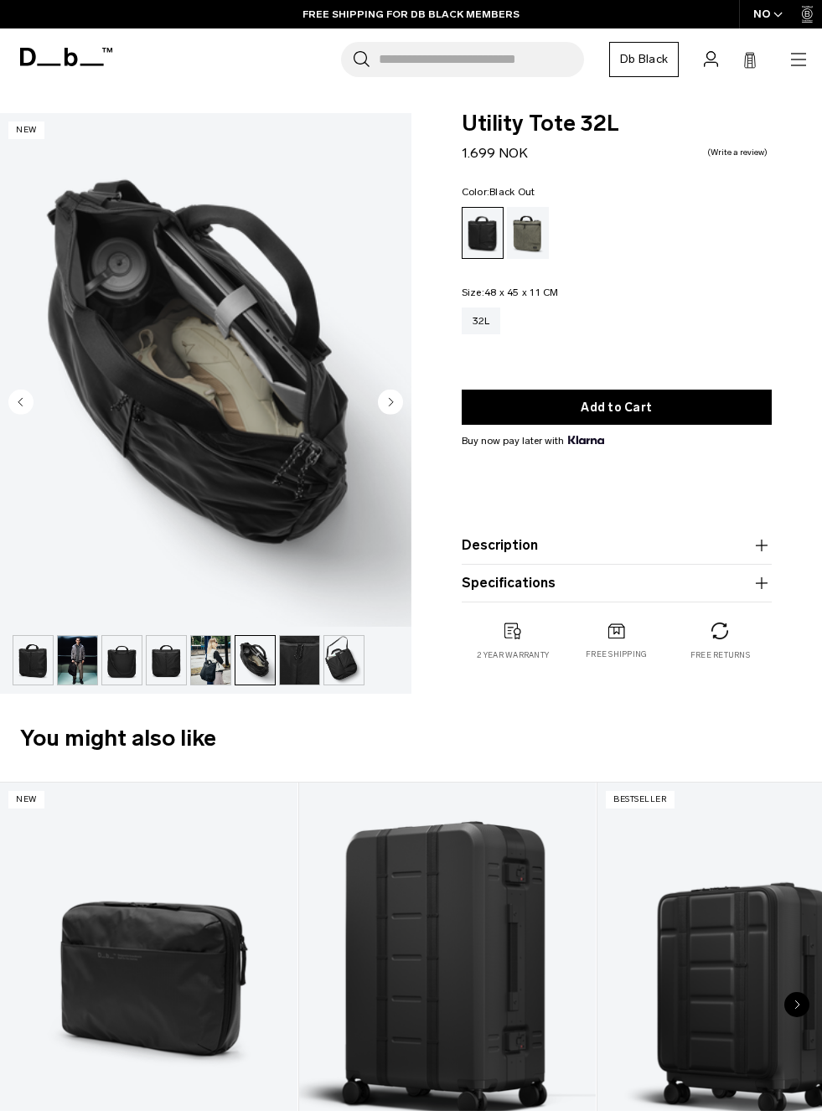
click at [390, 410] on circle "Next slide" at bounding box center [390, 401] width 25 height 25
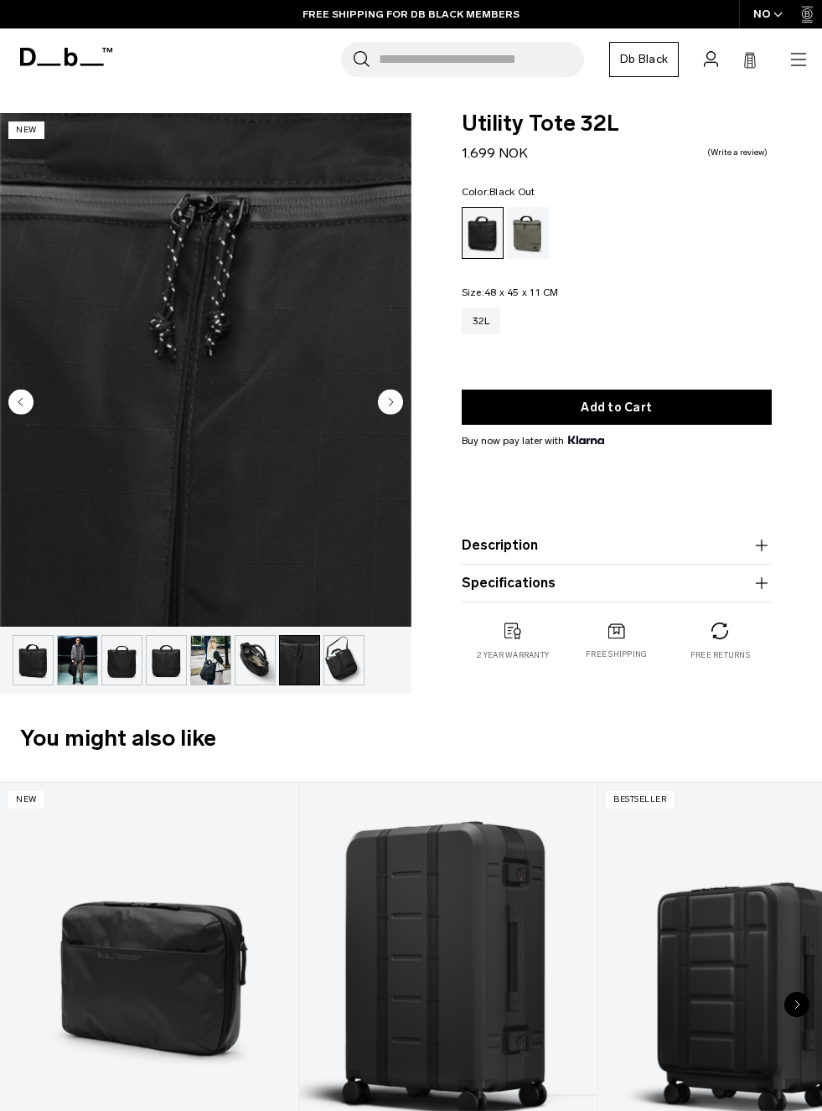
click at [395, 404] on circle "Next slide" at bounding box center [390, 401] width 25 height 25
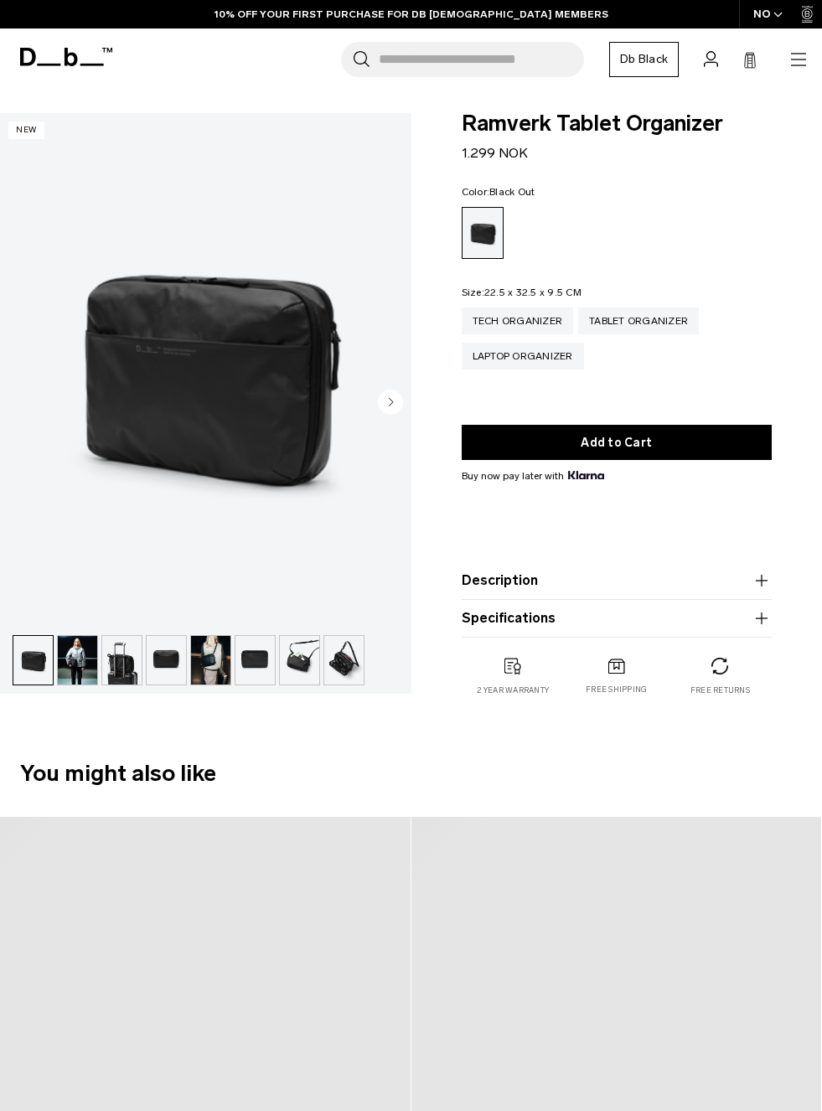
click at [49, 658] on img "button" at bounding box center [32, 660] width 39 height 49
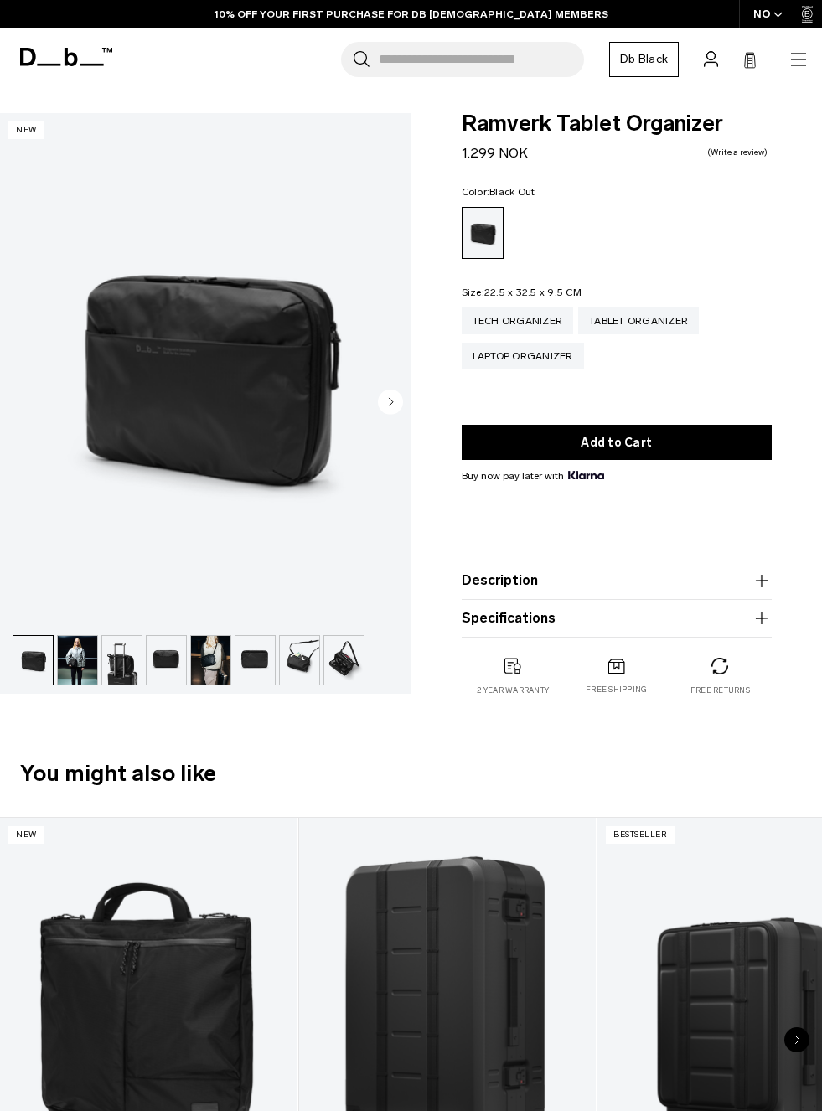
click at [78, 666] on img "button" at bounding box center [77, 660] width 39 height 49
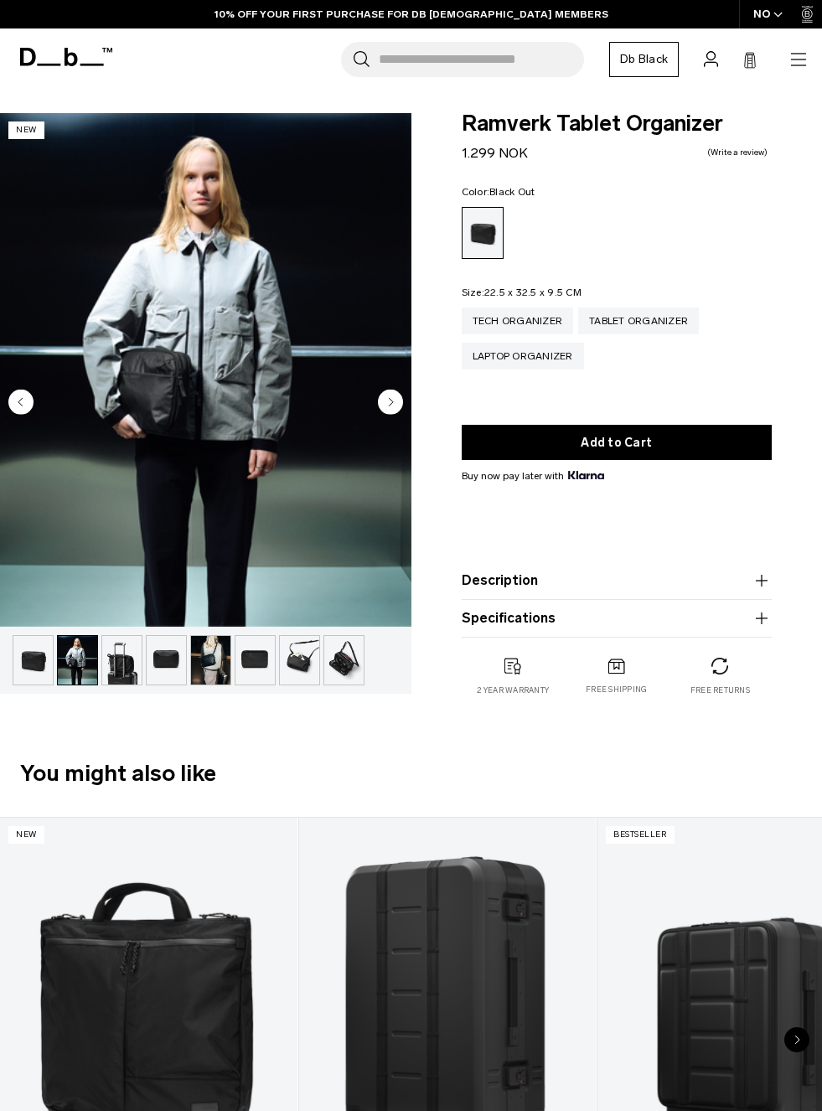
click at [80, 664] on img "button" at bounding box center [77, 660] width 39 height 49
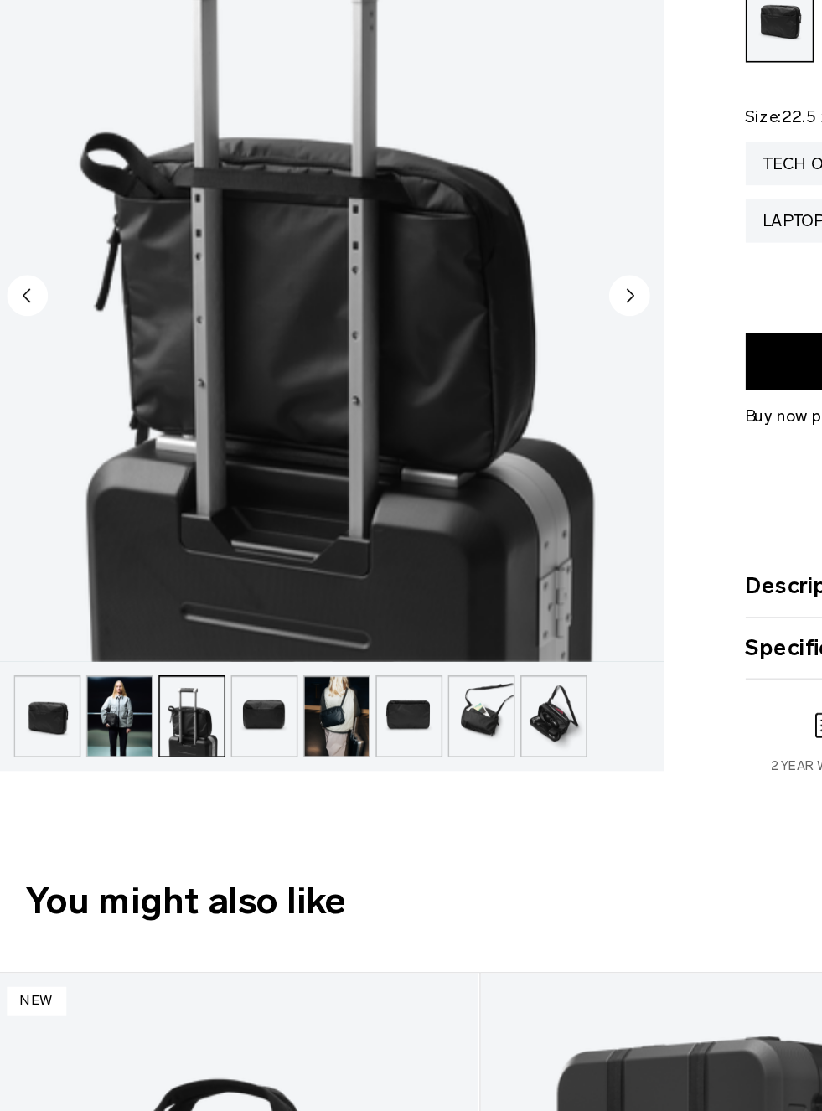
click at [158, 636] on img "button" at bounding box center [166, 660] width 39 height 49
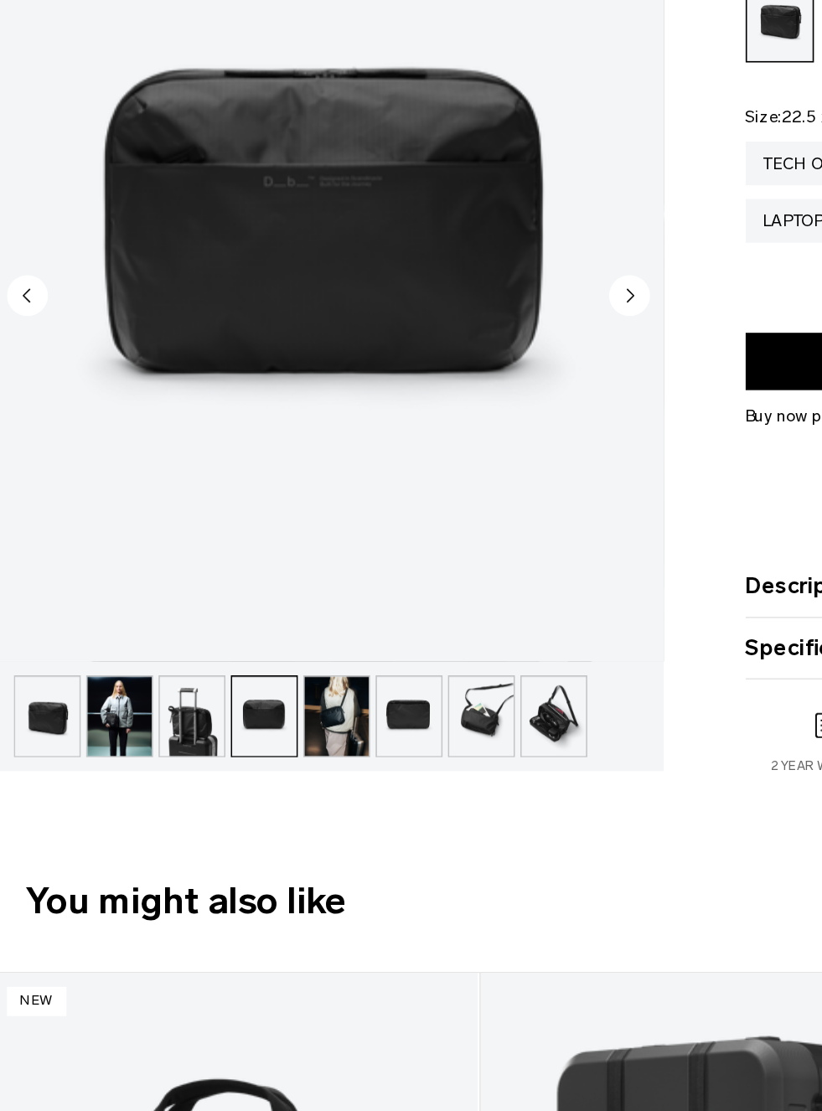
click at [192, 636] on img "button" at bounding box center [210, 660] width 39 height 49
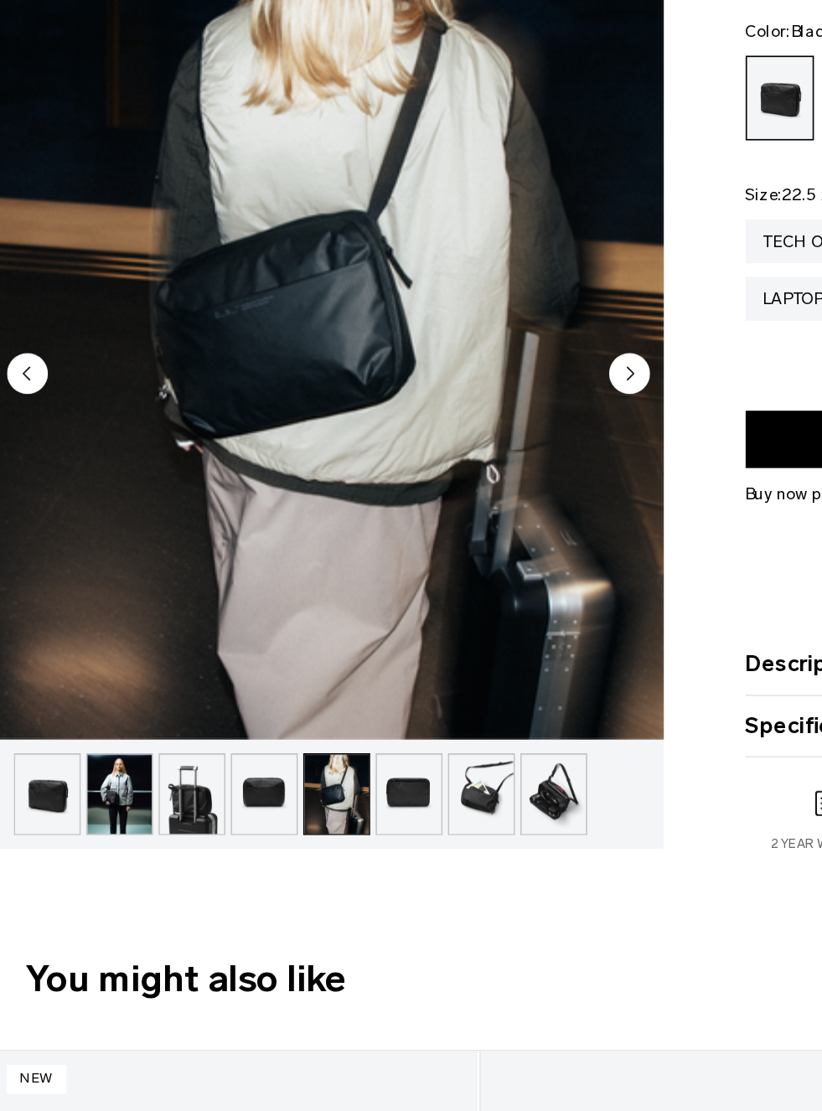
click at [260, 636] on img "button" at bounding box center [254, 660] width 39 height 49
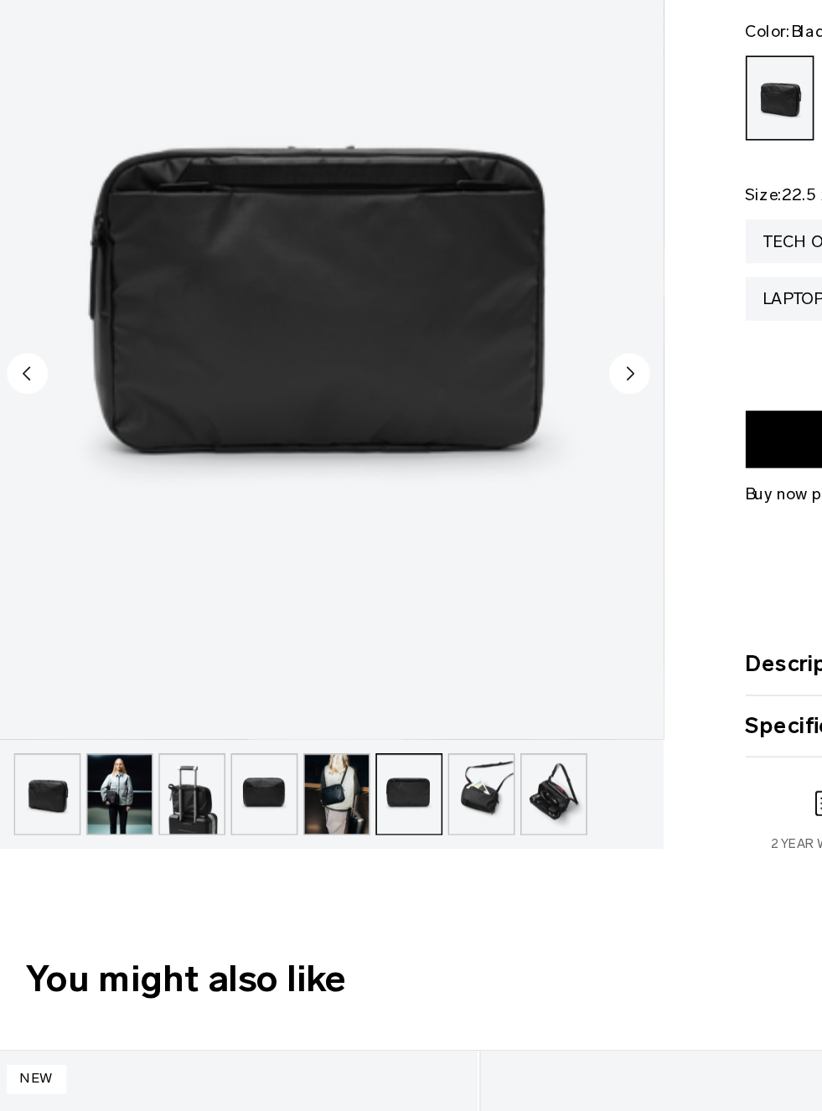
click at [297, 636] on img "button" at bounding box center [299, 660] width 39 height 49
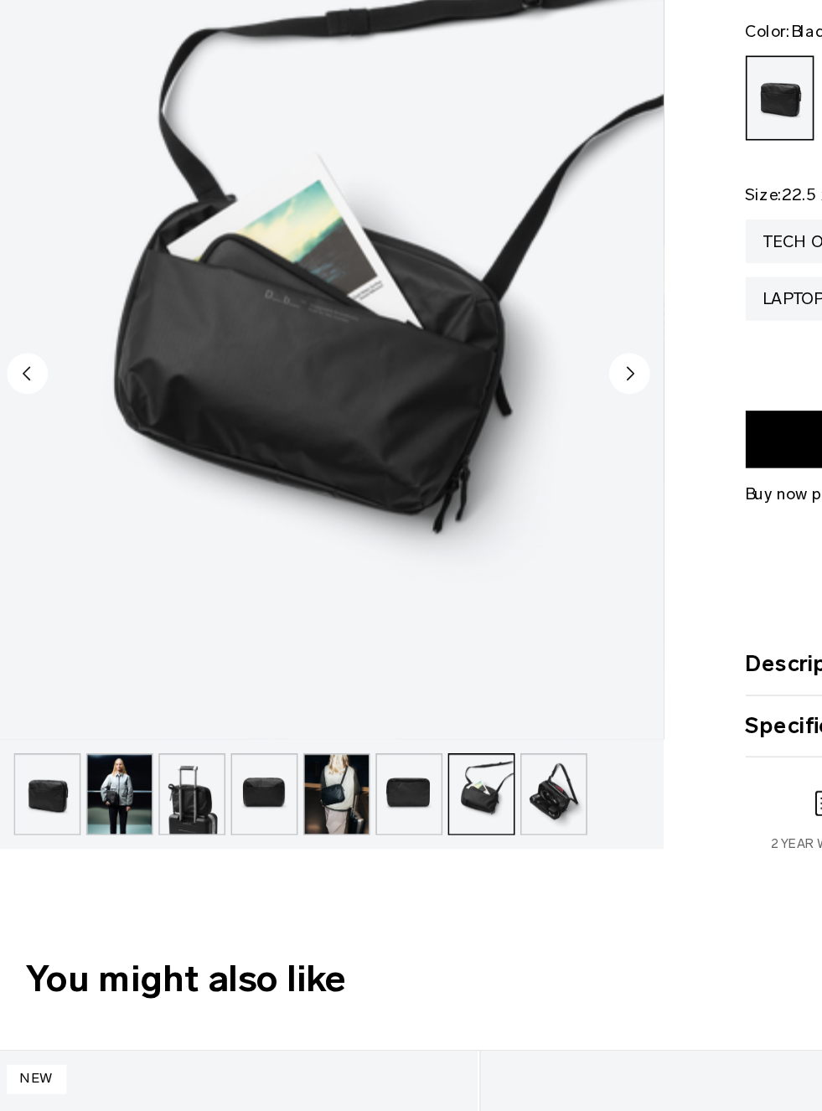
click at [331, 636] on img "button" at bounding box center [343, 660] width 39 height 49
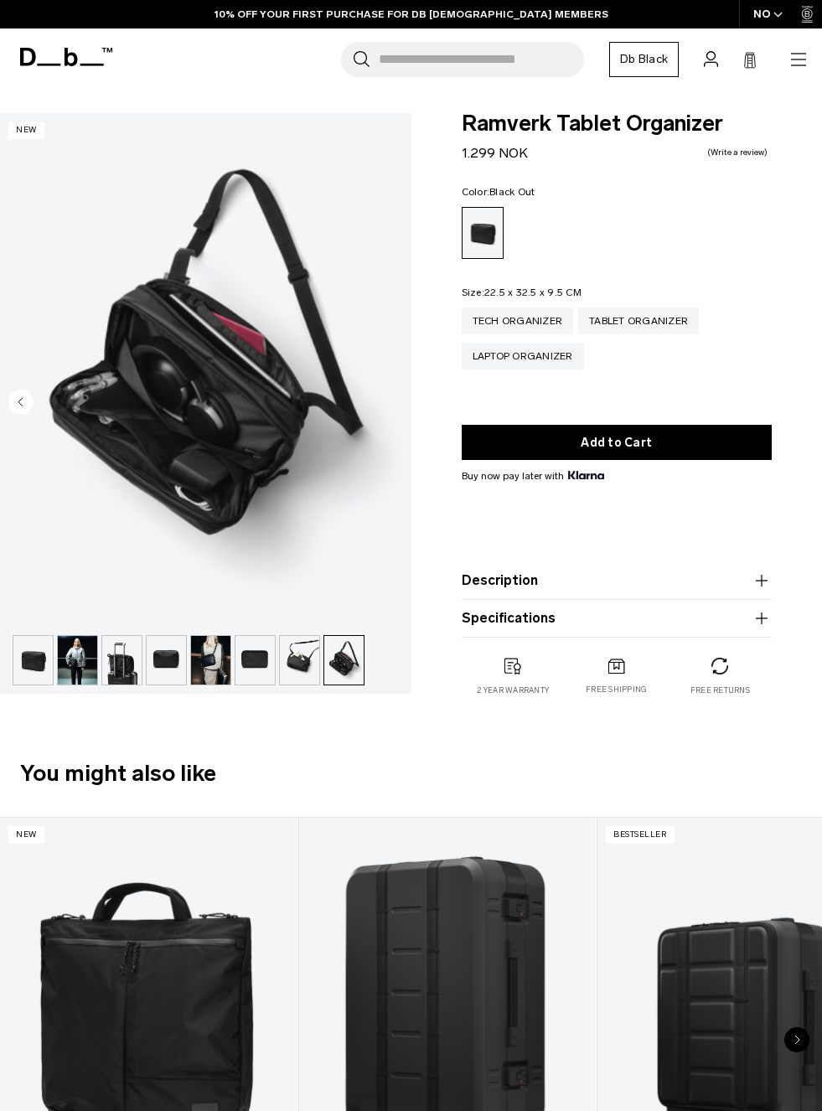
click at [79, 657] on img "button" at bounding box center [77, 660] width 39 height 49
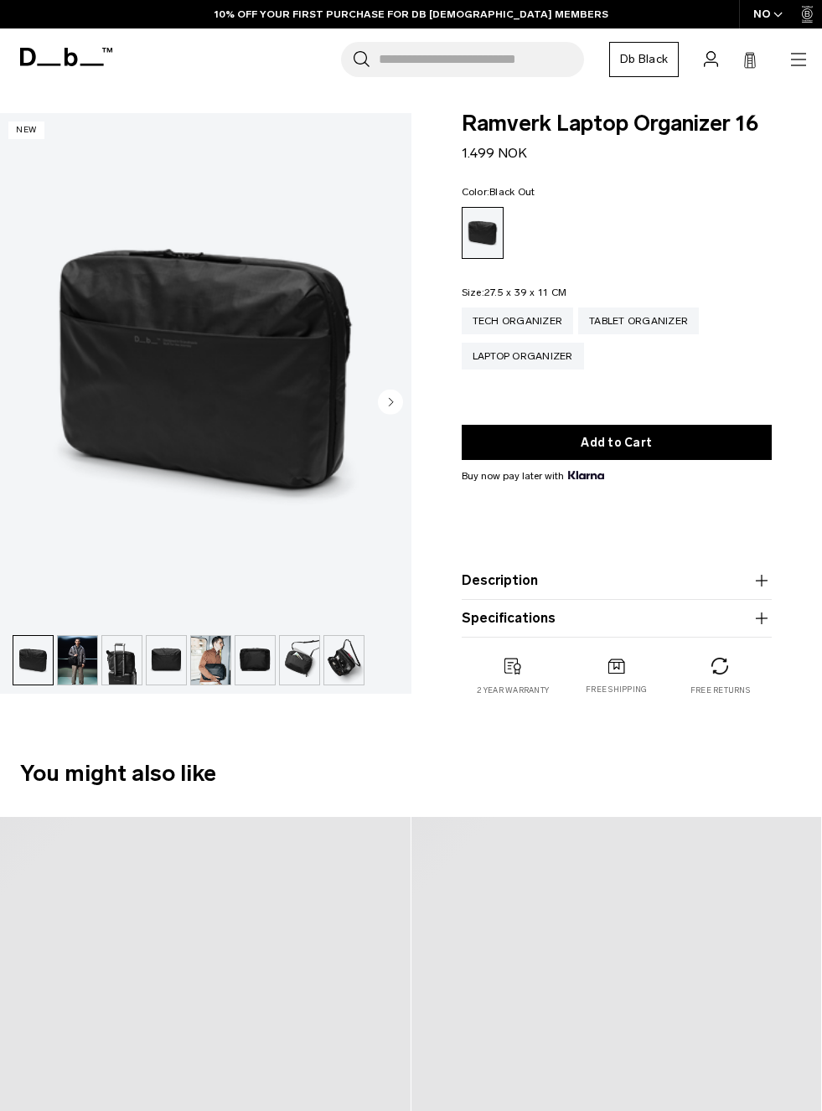
click at [41, 664] on img "button" at bounding box center [32, 660] width 39 height 49
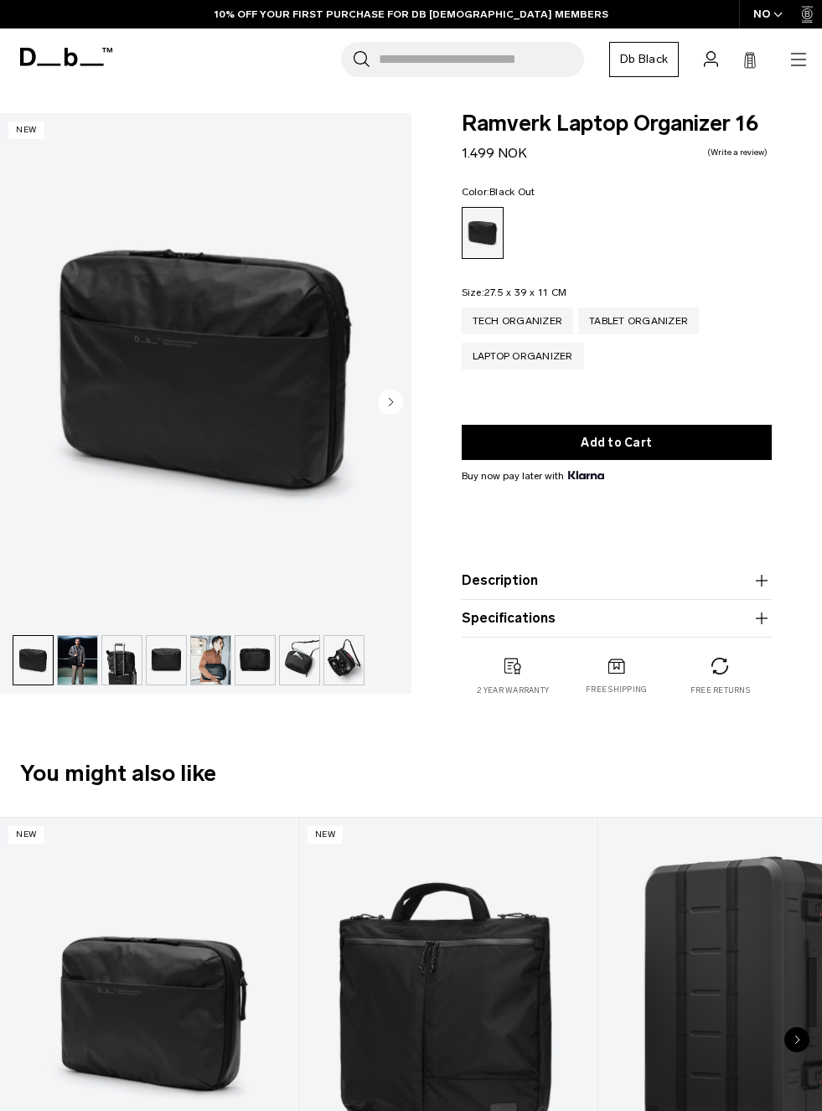
click at [90, 659] on img "button" at bounding box center [77, 660] width 39 height 49
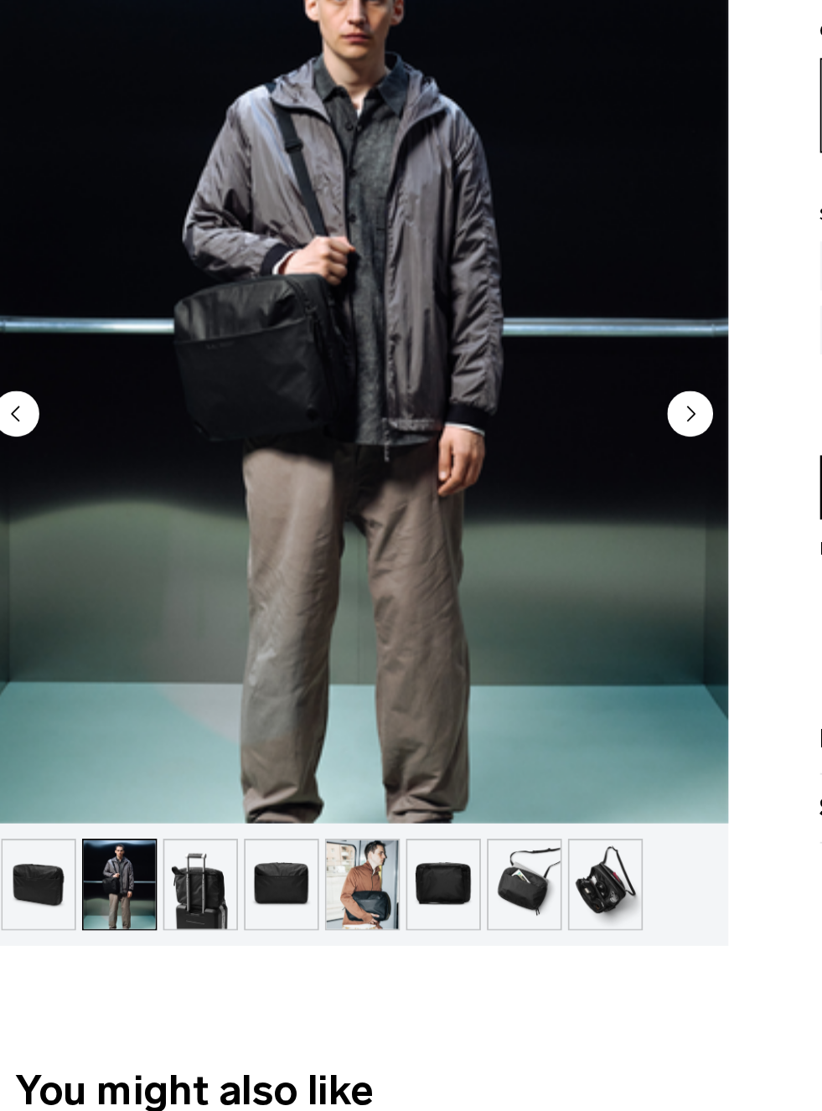
click at [205, 636] on img "button" at bounding box center [210, 660] width 39 height 49
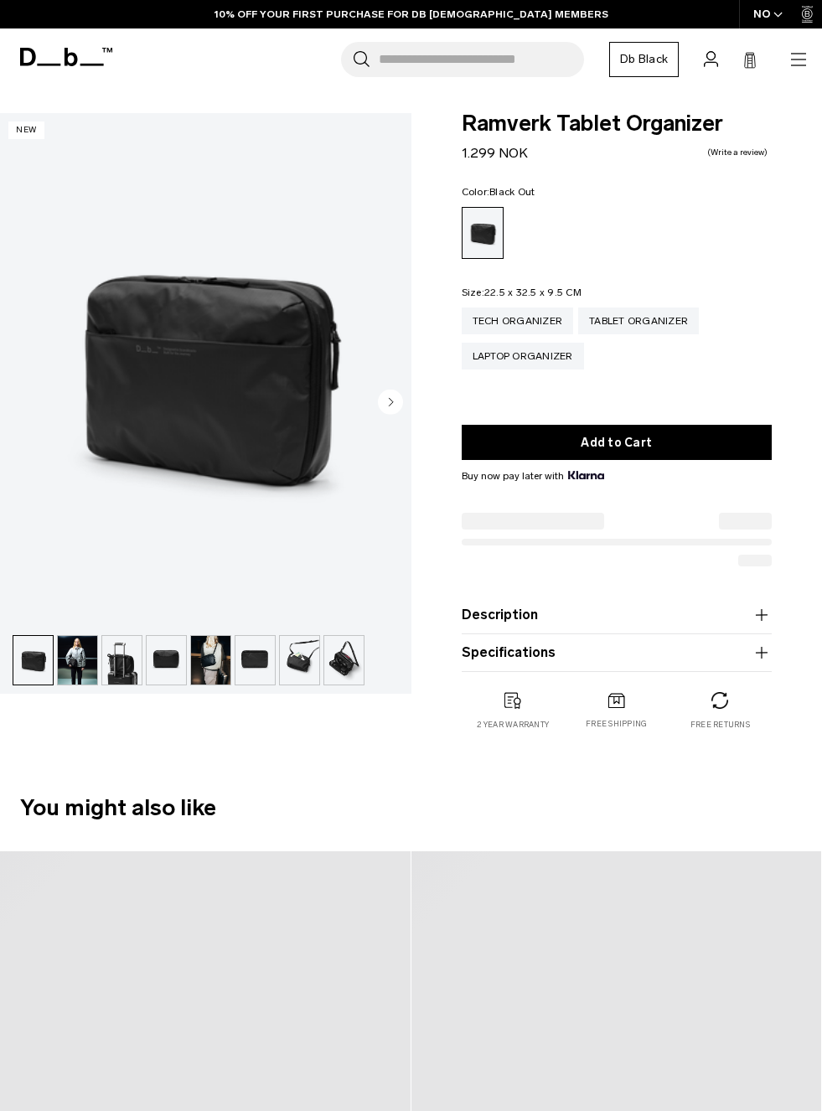
click at [35, 644] on img "button" at bounding box center [32, 660] width 39 height 49
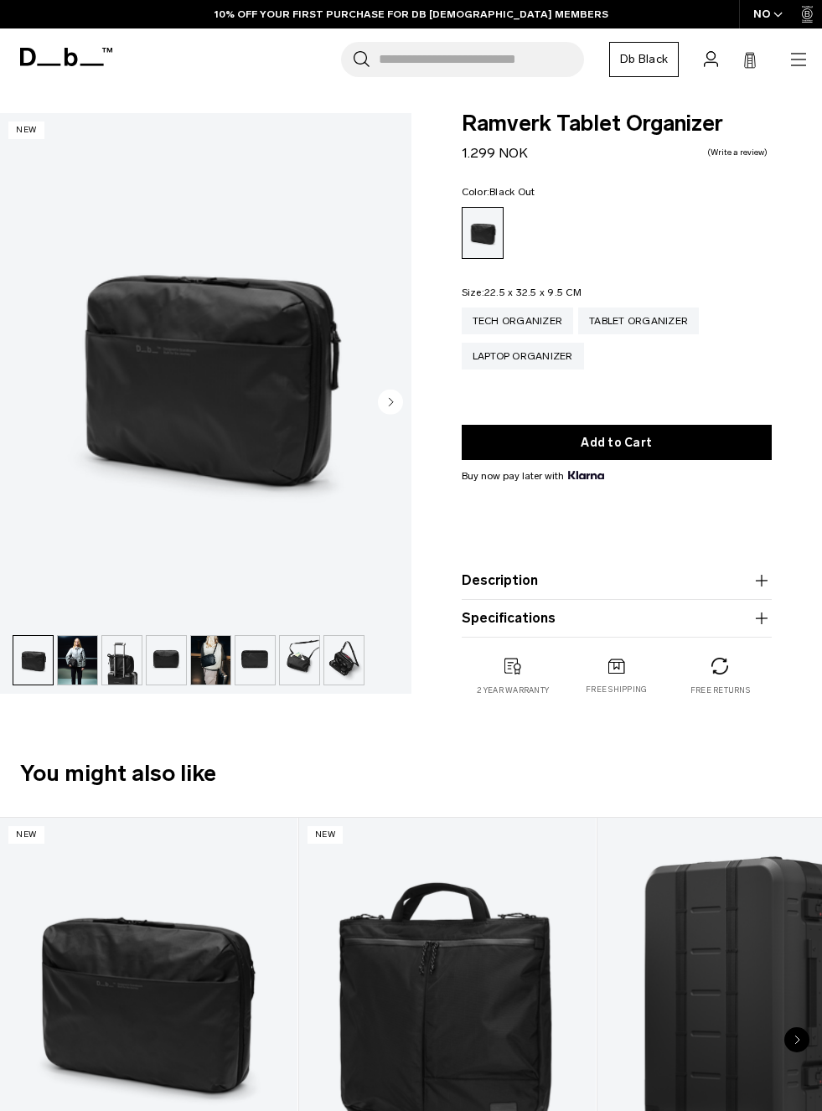
click at [76, 647] on img "button" at bounding box center [77, 660] width 39 height 49
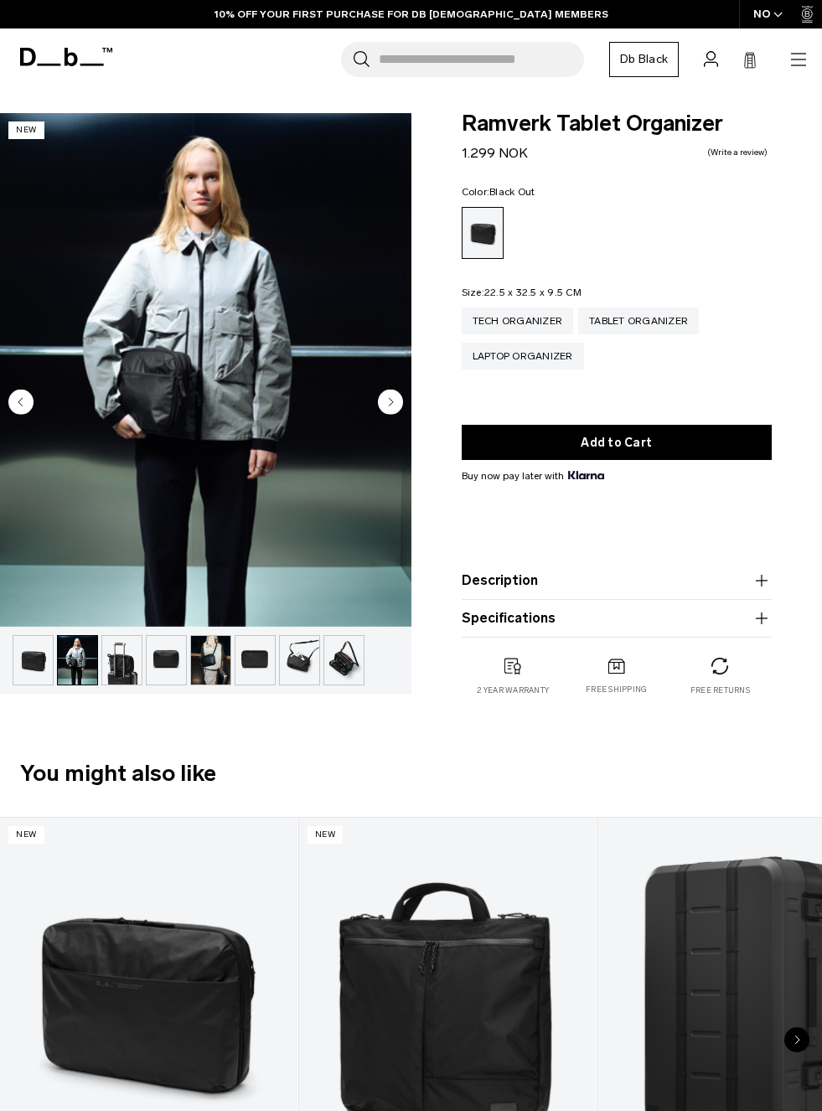
click at [125, 488] on img "2 / 8" at bounding box center [205, 370] width 411 height 514
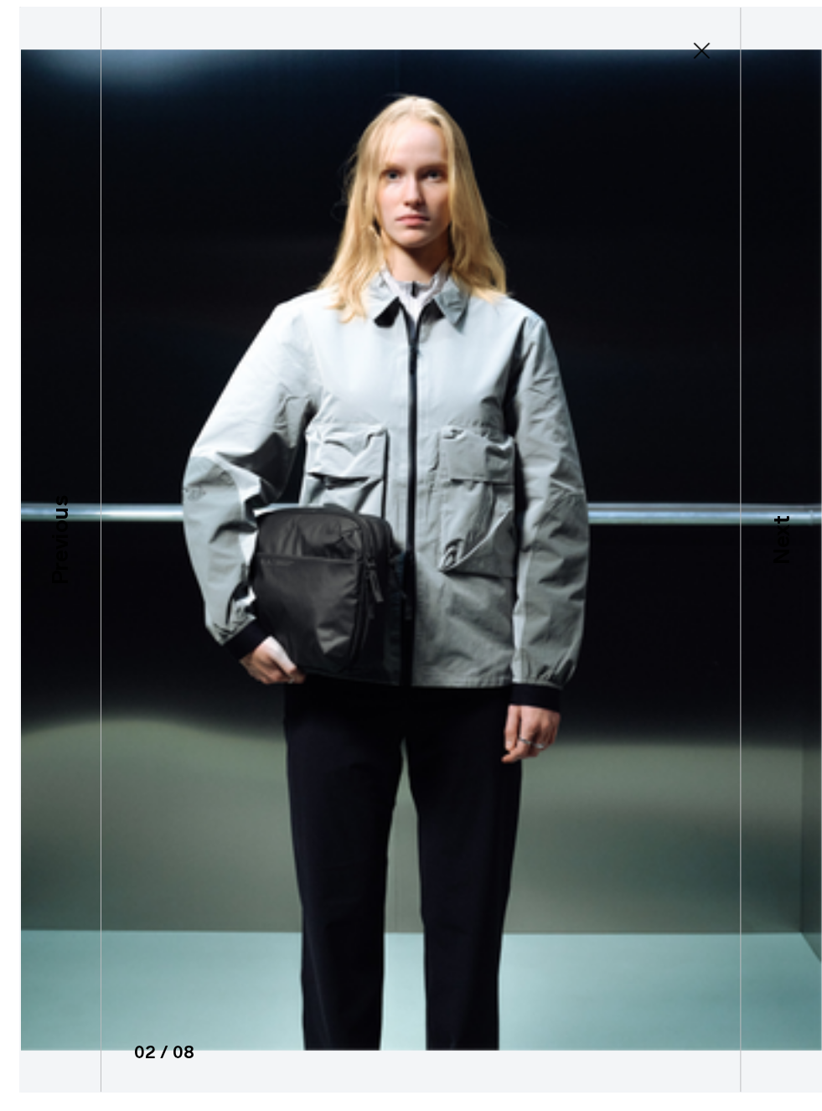
scroll to position [24, 0]
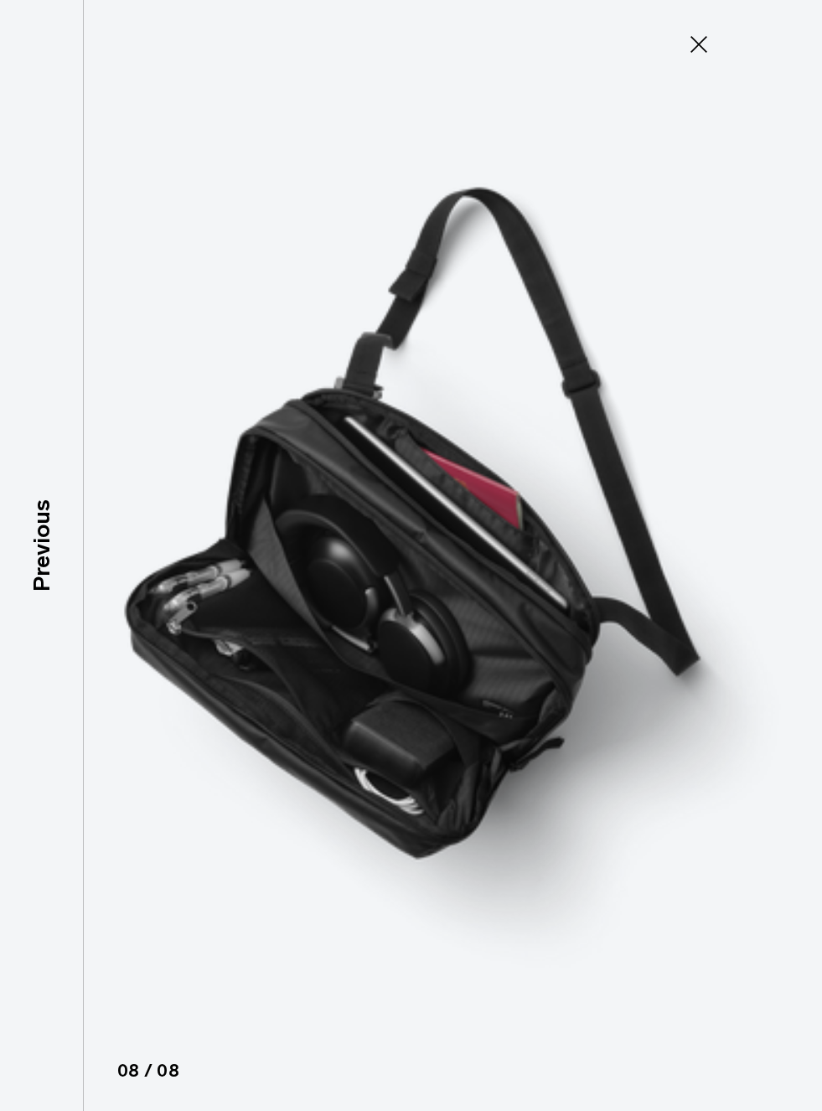
click at [705, 54] on icon at bounding box center [698, 44] width 27 height 27
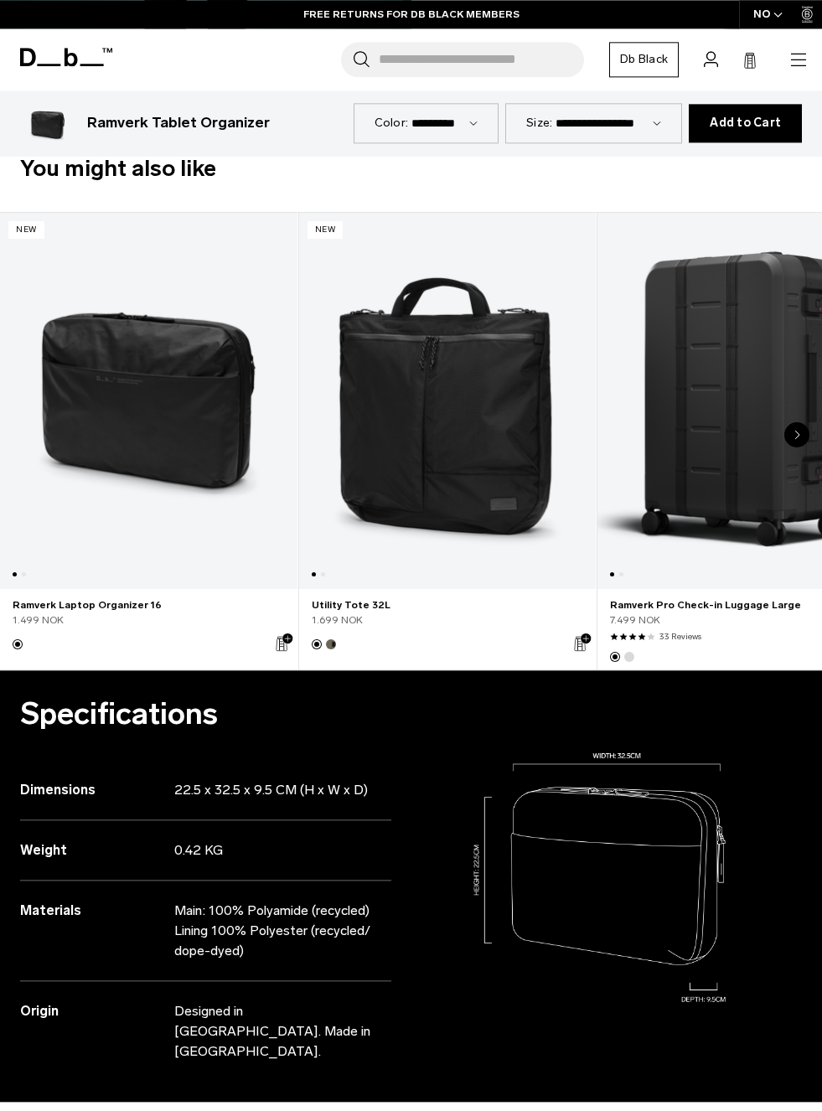
scroll to position [603, 0]
